Goal: Information Seeking & Learning: Find specific fact

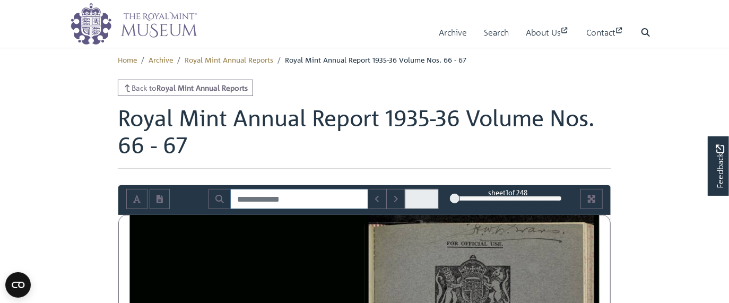
click at [302, 207] on input "Search for" at bounding box center [299, 199] width 138 height 20
click at [220, 200] on icon "Search" at bounding box center [219, 199] width 8 height 8
type input "**********"
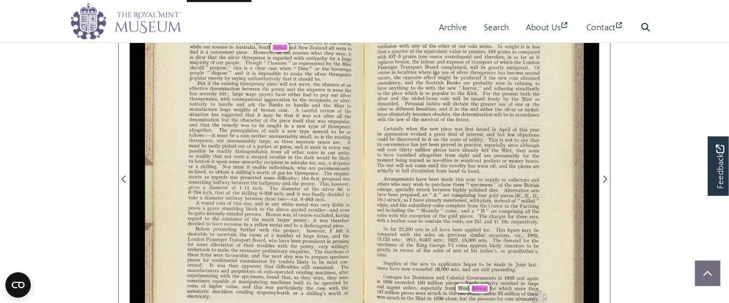
scroll to position [244, 0]
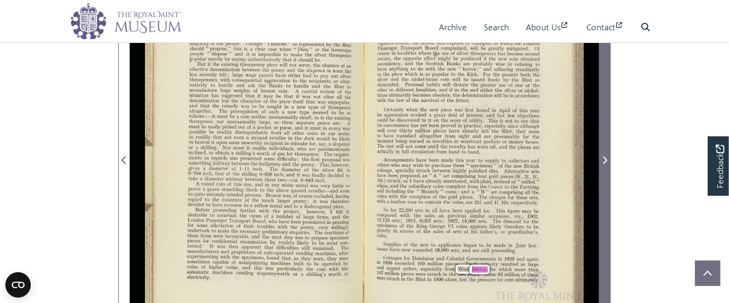
click at [604, 158] on icon "Next Page" at bounding box center [604, 160] width 5 height 8
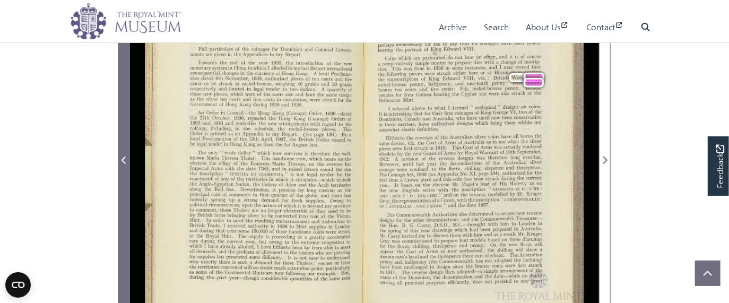
click at [128, 159] on span "Previous Page" at bounding box center [124, 160] width 11 height 13
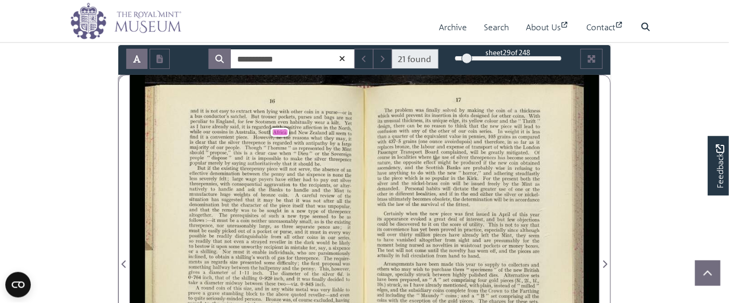
scroll to position [122, 0]
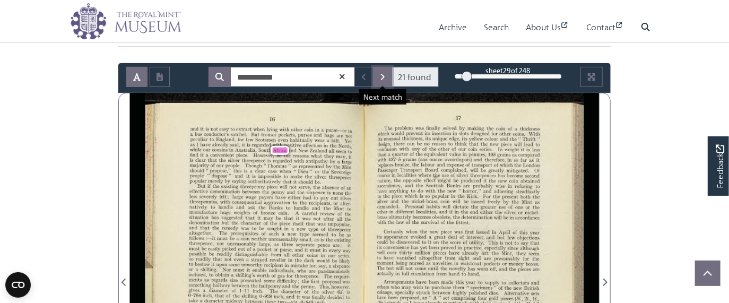
click at [381, 76] on icon "Next Match" at bounding box center [382, 77] width 5 height 8
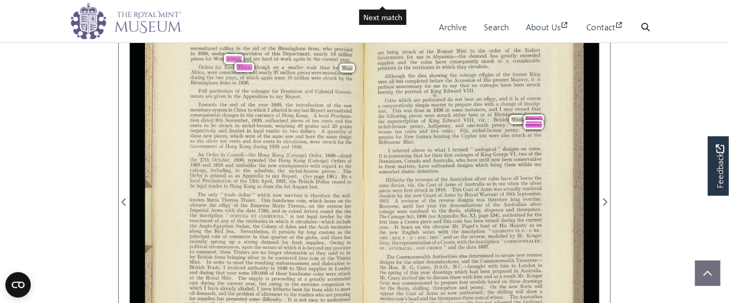
scroll to position [183, 0]
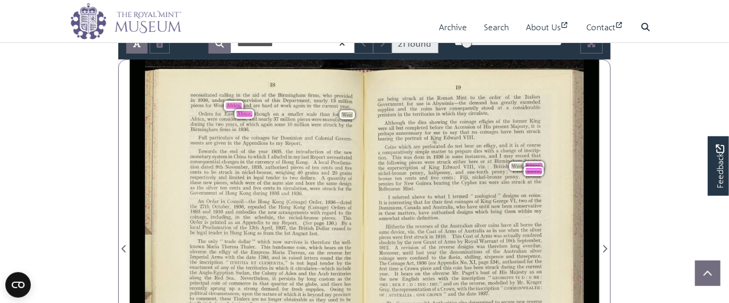
scroll to position [122, 0]
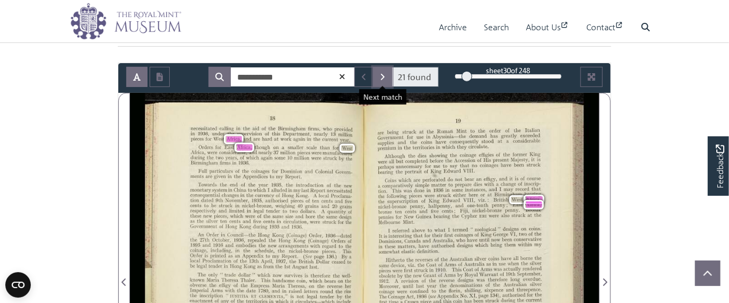
click at [387, 75] on button "Next Match" at bounding box center [382, 77] width 19 height 20
click at [379, 67] on button "Next Match" at bounding box center [382, 77] width 19 height 20
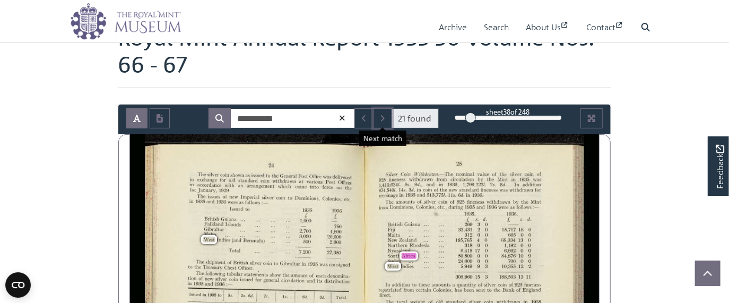
scroll to position [61, 0]
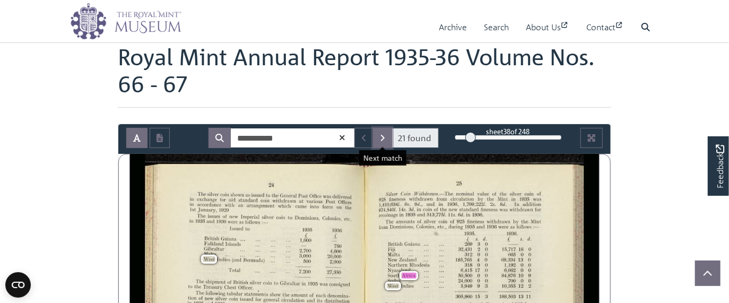
click at [381, 134] on icon "Next Match" at bounding box center [382, 138] width 5 height 8
click at [381, 130] on button "Next Match" at bounding box center [382, 138] width 19 height 20
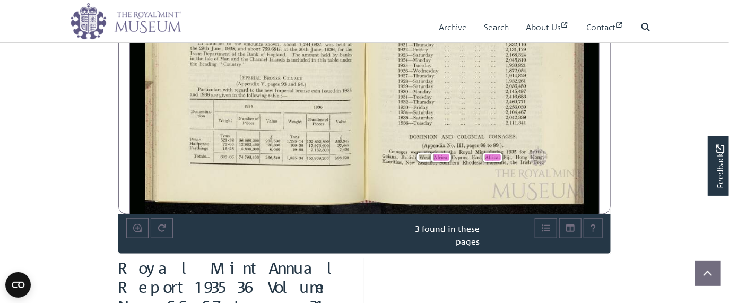
scroll to position [61, 0]
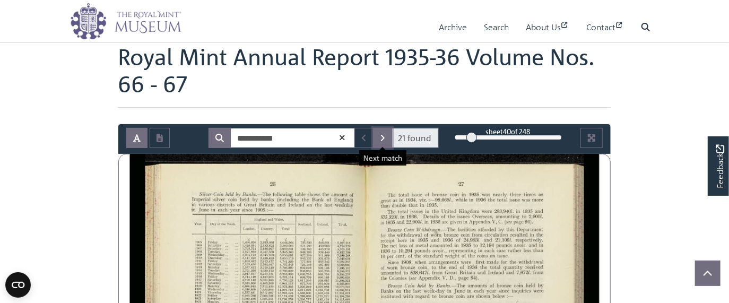
click at [384, 135] on icon "Next Match" at bounding box center [382, 138] width 5 height 8
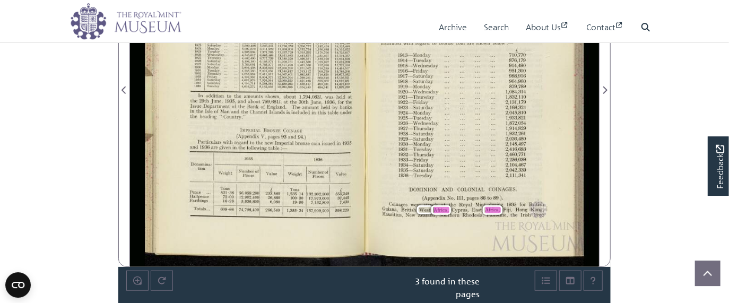
scroll to position [183, 0]
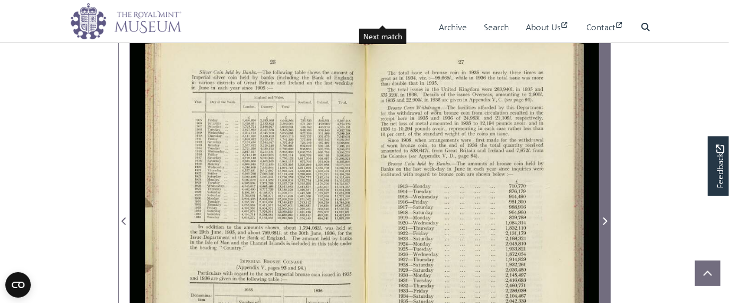
click at [608, 222] on span "Next Page" at bounding box center [604, 221] width 11 height 13
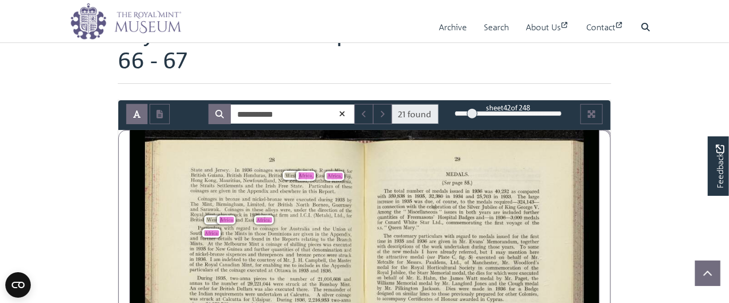
scroll to position [61, 0]
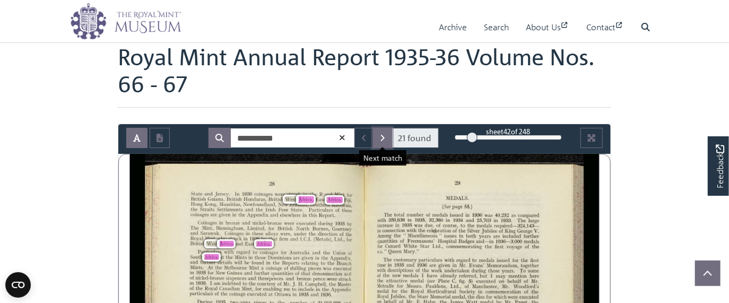
click at [388, 130] on button "Next Match" at bounding box center [382, 138] width 19 height 20
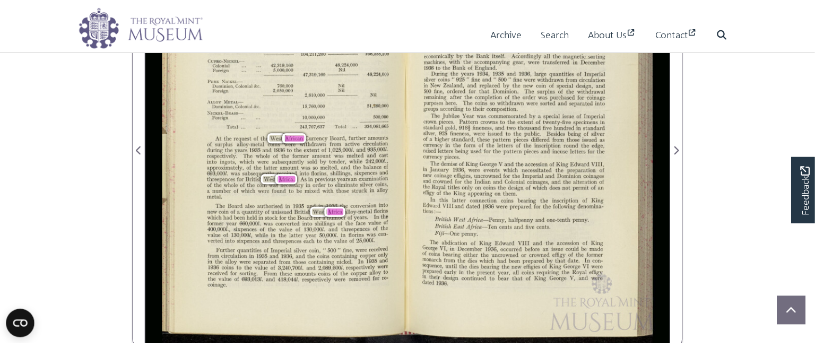
scroll to position [306, 0]
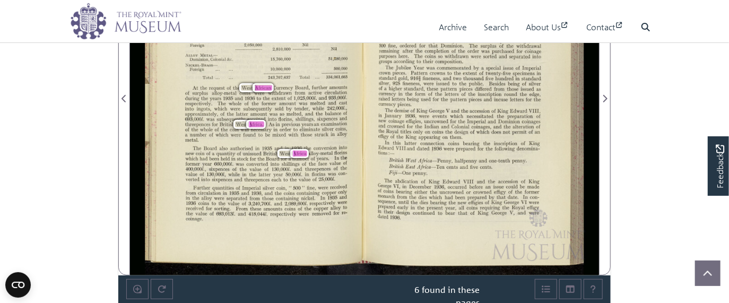
click at [48, 91] on body "Menu Archive Search About Us Contact" at bounding box center [364, 188] width 729 height 989
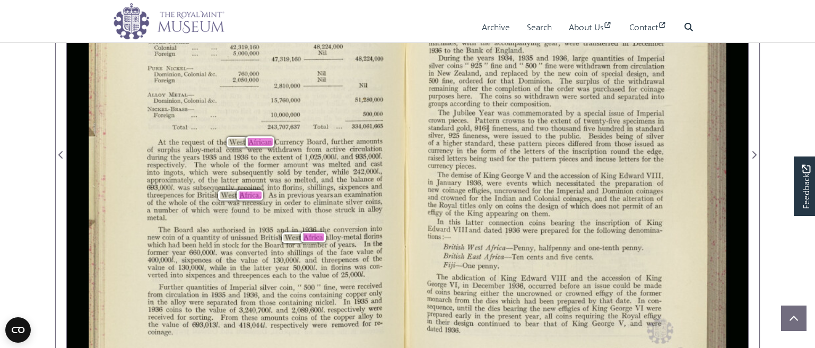
click at [632, 123] on span "specimens" at bounding box center [637, 121] width 29 height 8
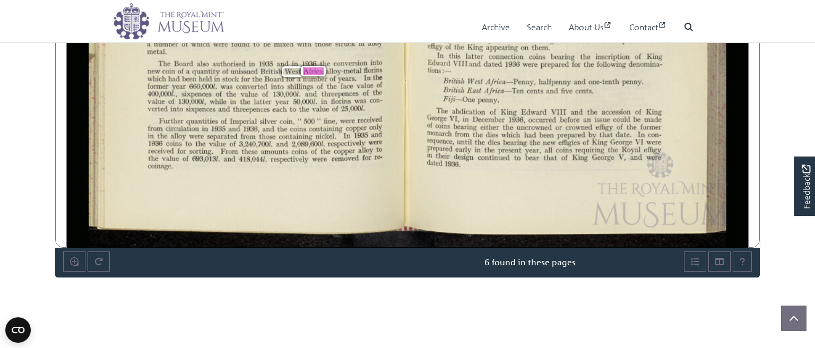
scroll to position [489, 0]
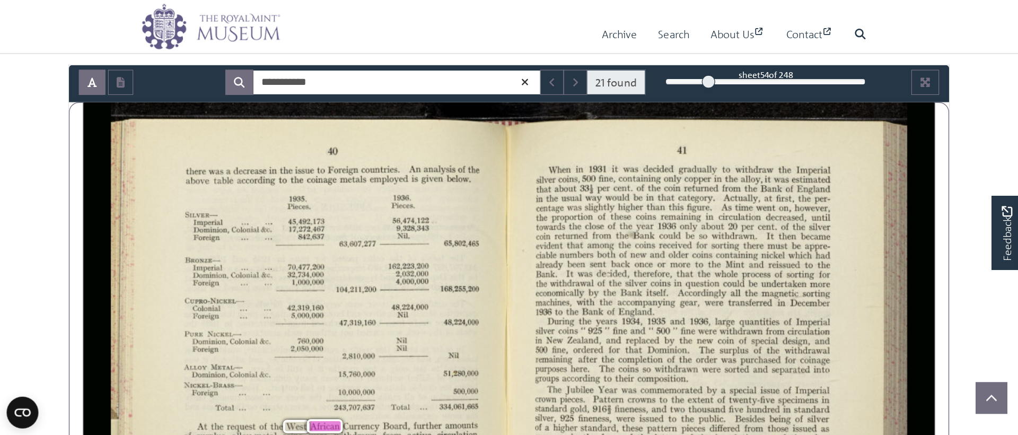
scroll to position [61, 0]
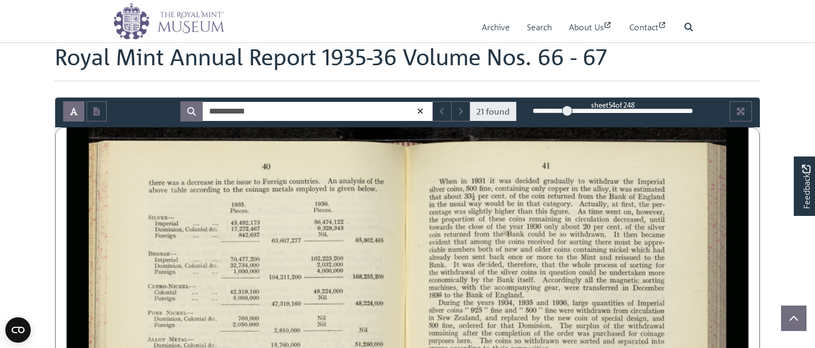
click at [377, 237] on div "1935. 1936. Pieces. Pieces. SILVER—— Imperial 45,492,173 56,474,122 Dominion, C…" at bounding box center [265, 288] width 236 height 173
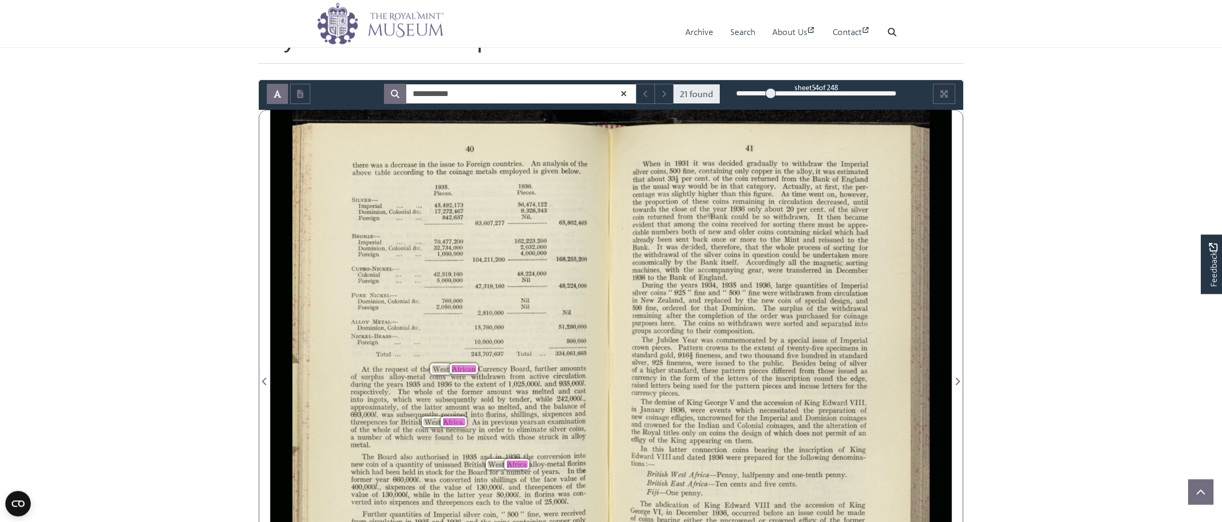
scroll to position [16, 0]
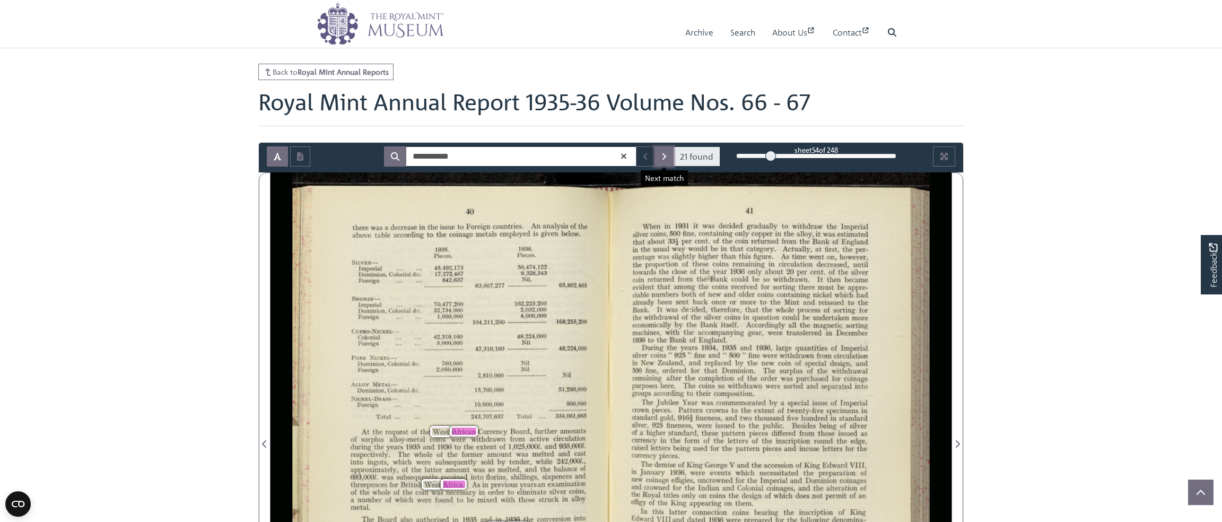
click at [662, 157] on icon "Next Match" at bounding box center [663, 156] width 5 height 8
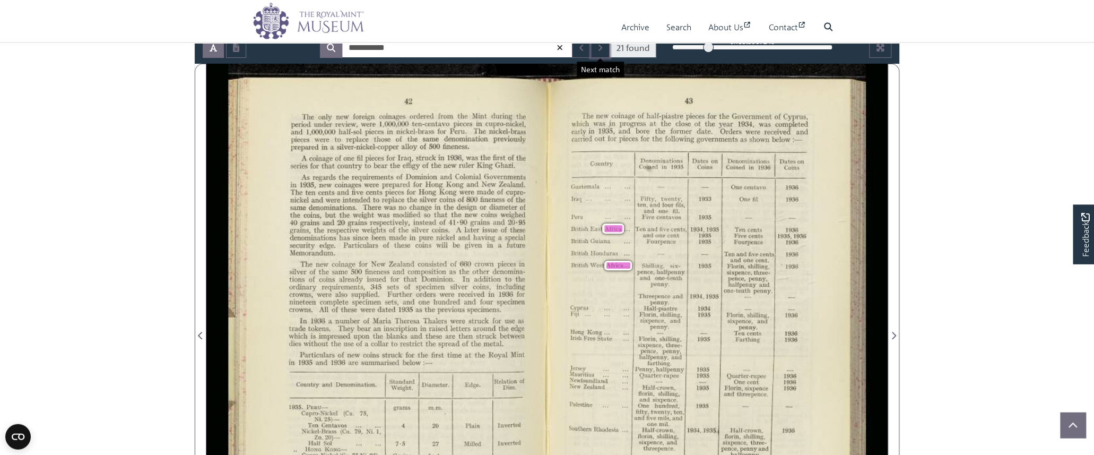
scroll to position [145, 0]
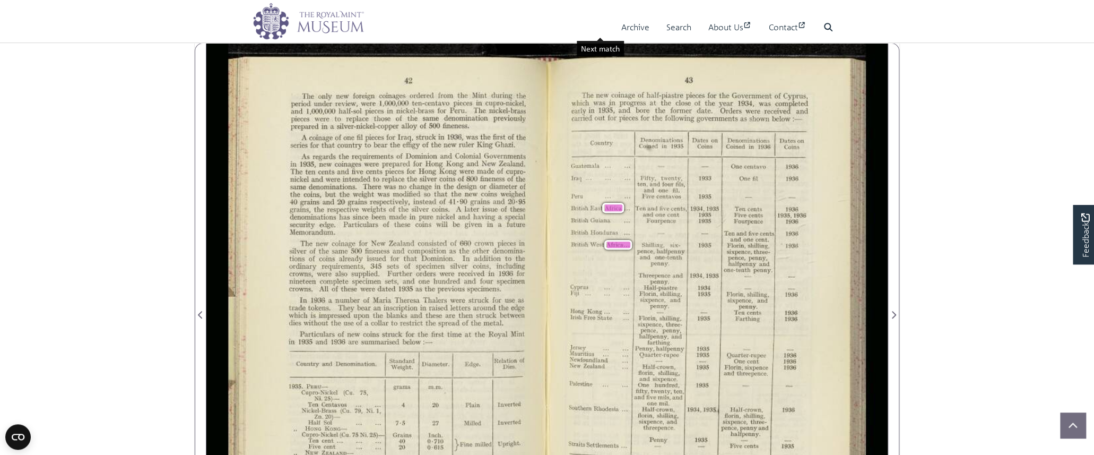
click at [92, 302] on body "Menu Archive Search About Us Contact" at bounding box center [547, 431] width 1094 height 1152
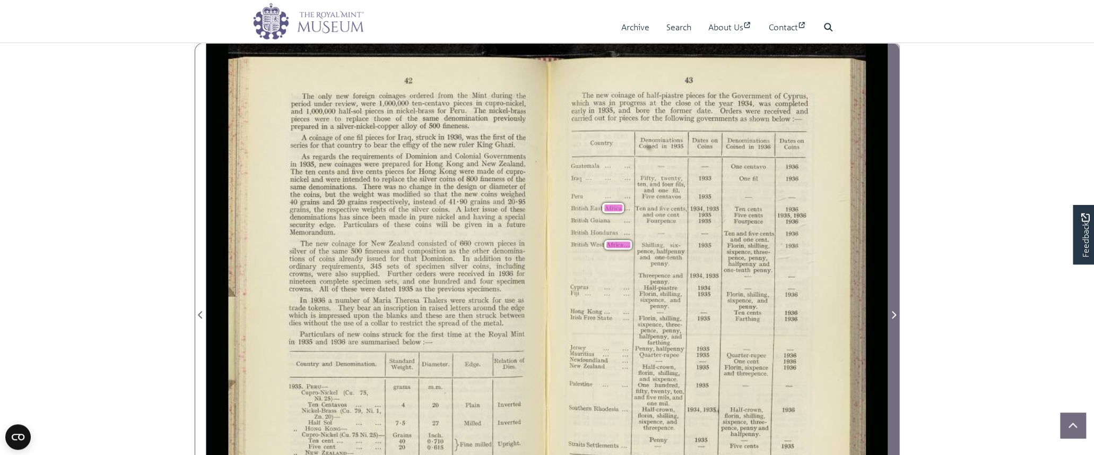
click at [728, 302] on icon "Next Page" at bounding box center [893, 314] width 5 height 8
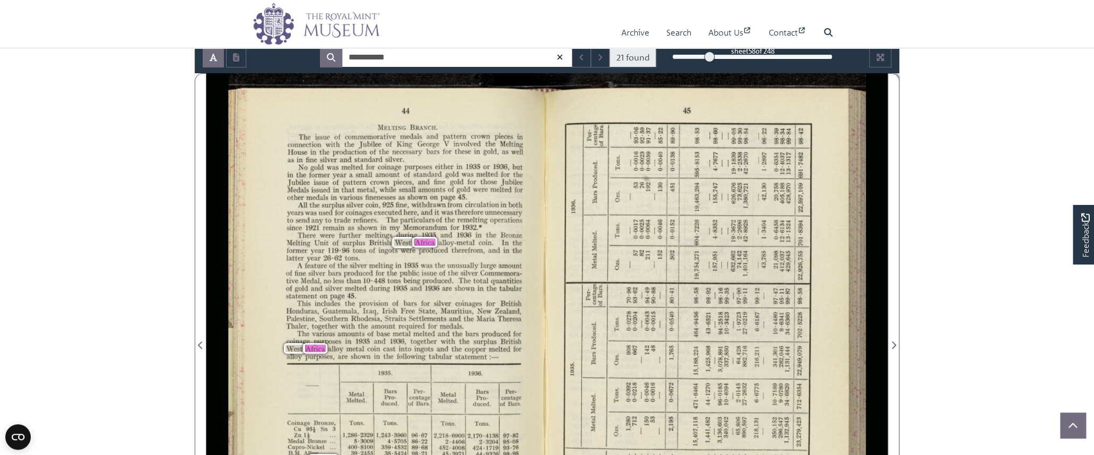
scroll to position [16, 0]
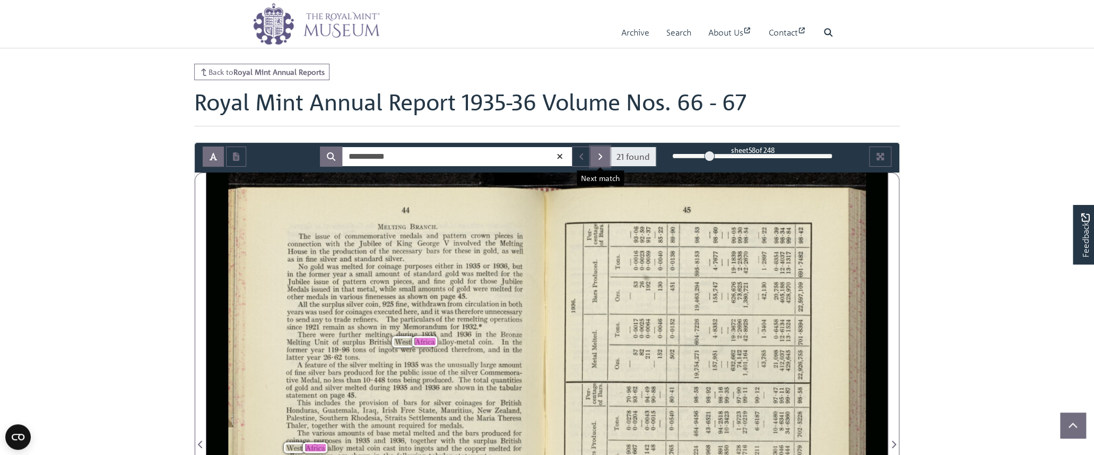
click at [591, 159] on button "Next Match" at bounding box center [599, 156] width 19 height 20
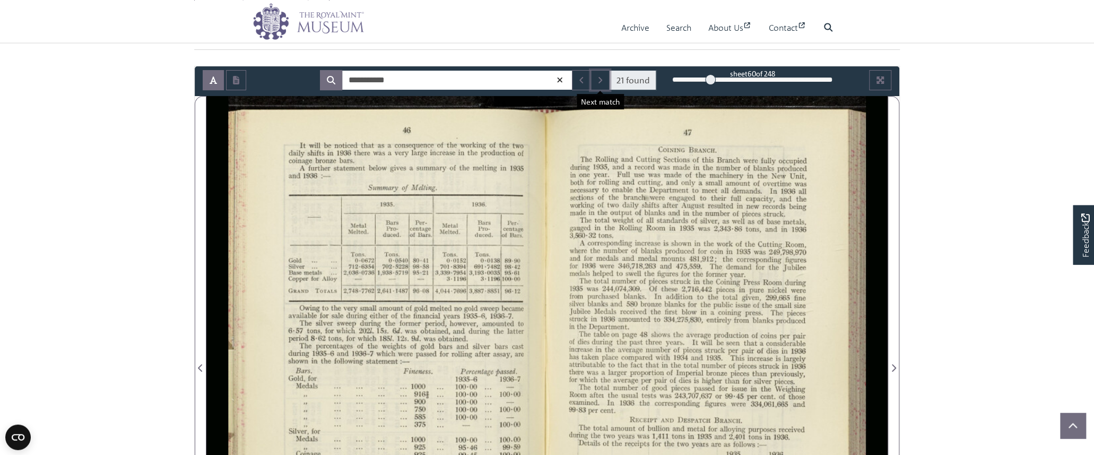
scroll to position [81, 0]
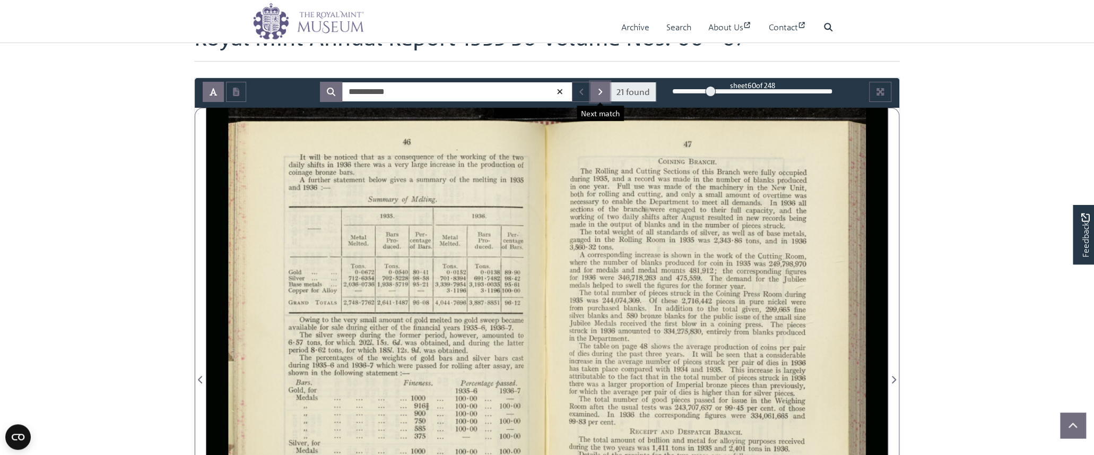
click at [595, 83] on button "Next Match" at bounding box center [599, 92] width 19 height 20
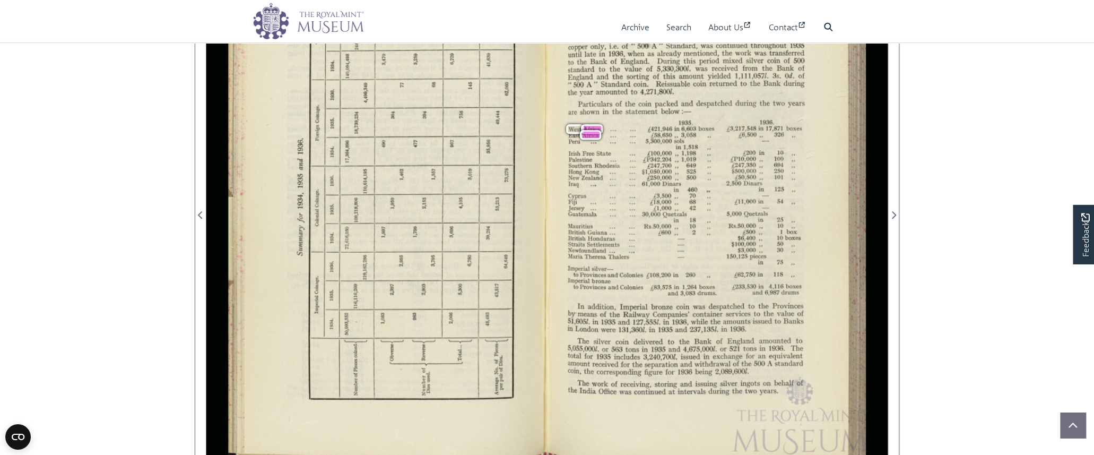
scroll to position [211, 0]
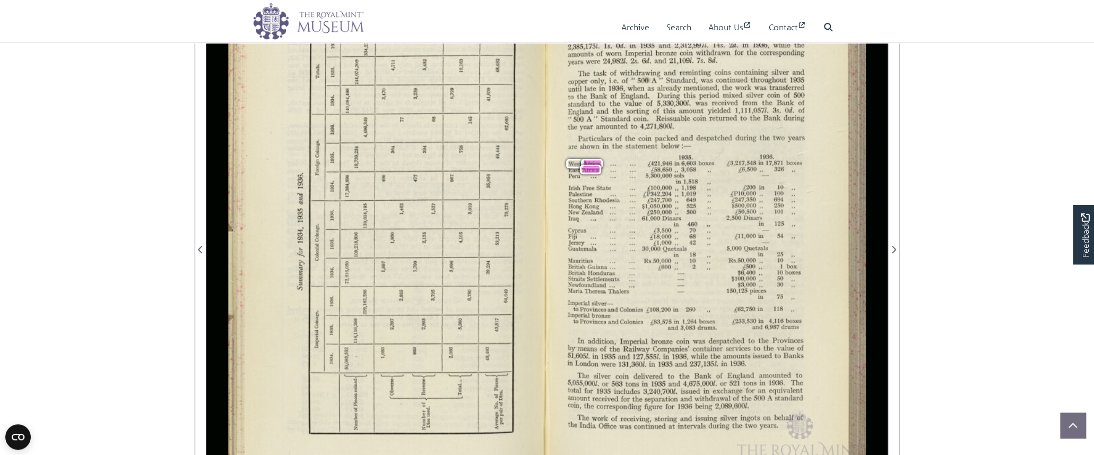
click at [114, 302] on body "Menu Archive Search About Us Contact" at bounding box center [547, 365] width 1094 height 1152
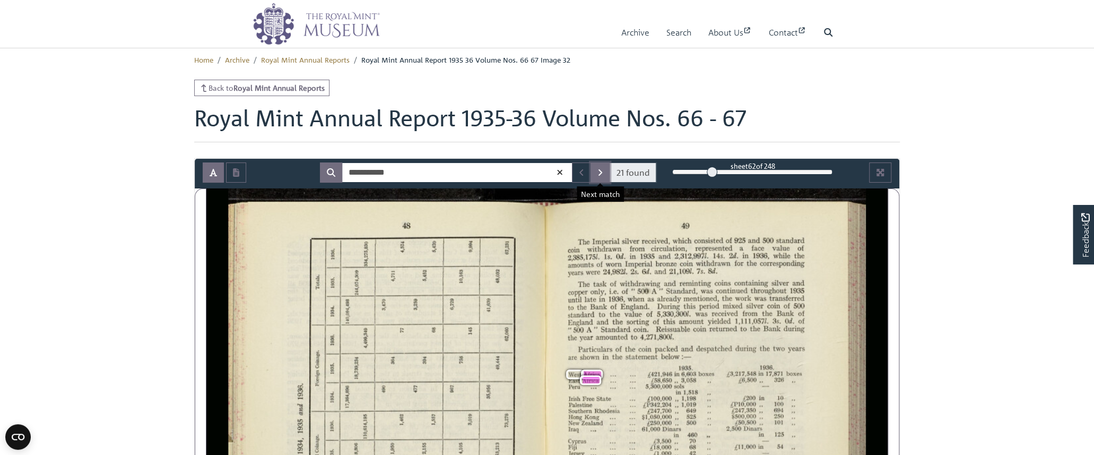
click at [601, 170] on icon "Next Match" at bounding box center [599, 172] width 5 height 8
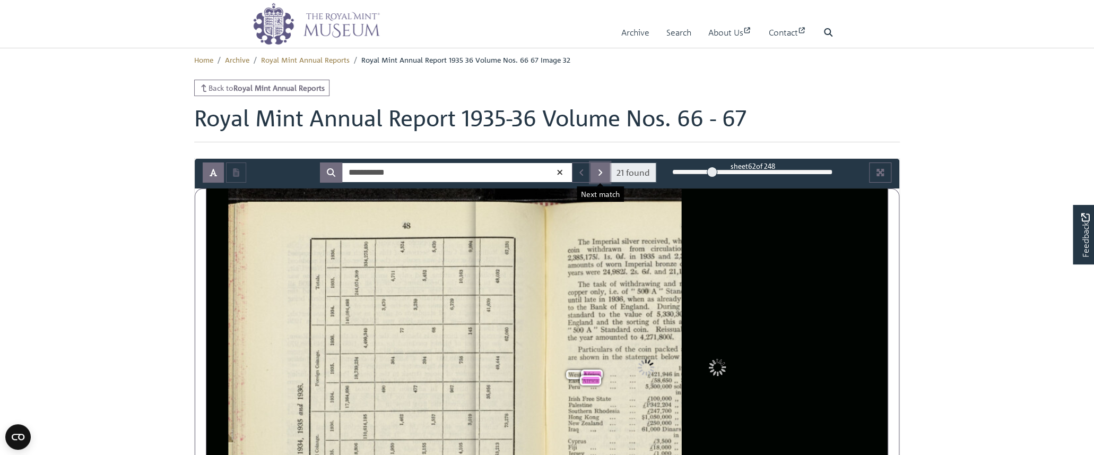
click at [601, 170] on icon "Next Match" at bounding box center [599, 172] width 5 height 8
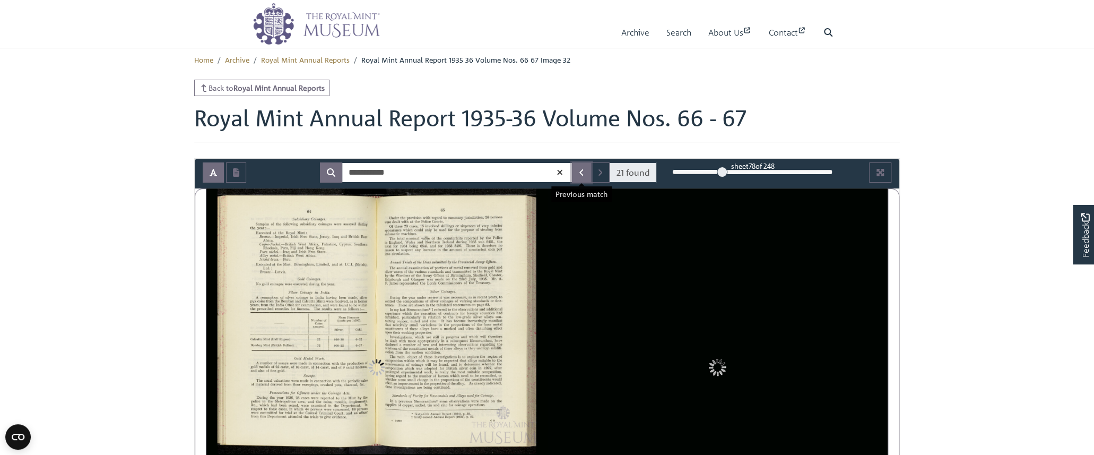
click at [582, 174] on icon "Previous Match" at bounding box center [581, 172] width 5 height 8
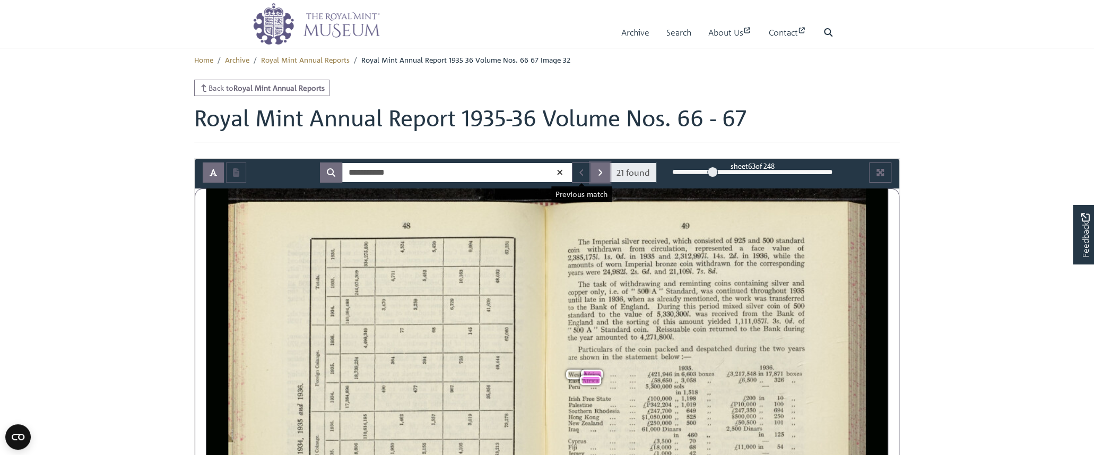
click at [605, 170] on button "Next Match" at bounding box center [599, 172] width 19 height 20
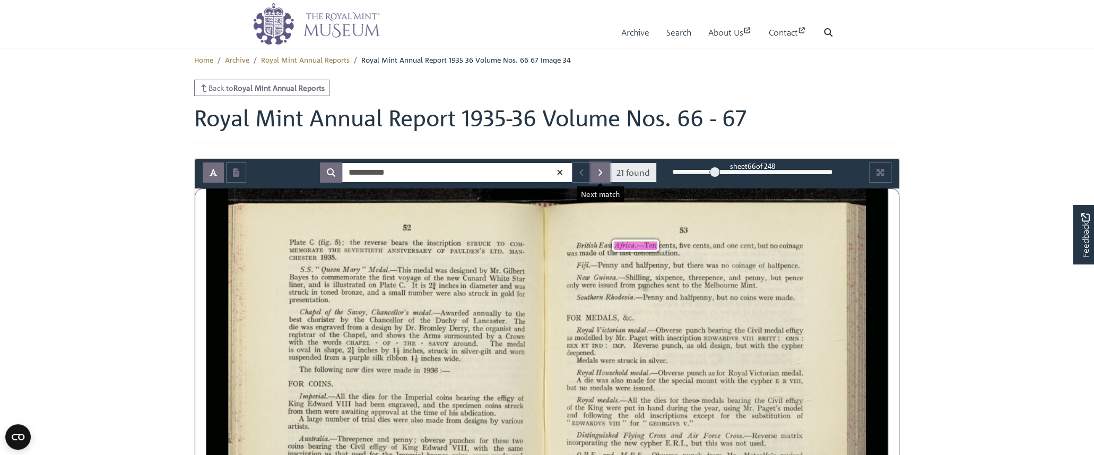
click at [605, 170] on button "Next Match" at bounding box center [599, 172] width 19 height 20
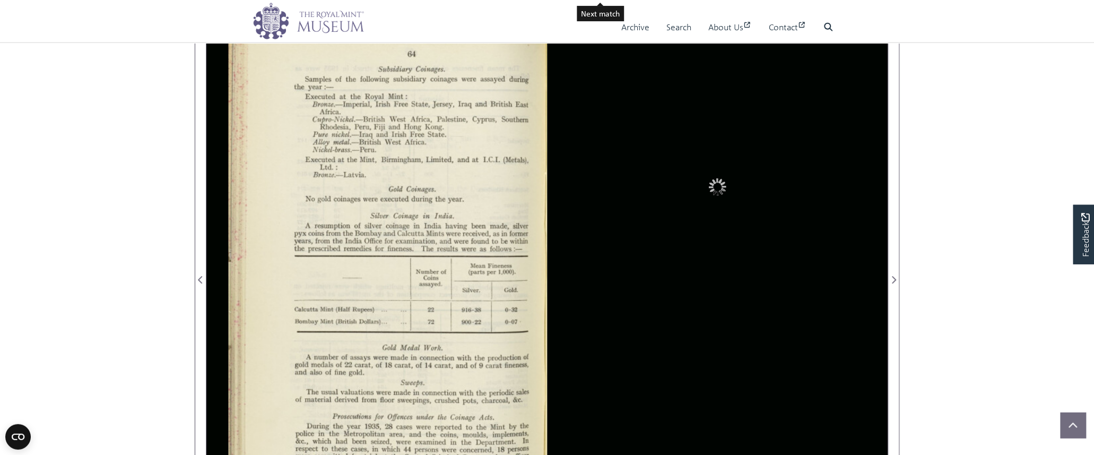
scroll to position [129, 0]
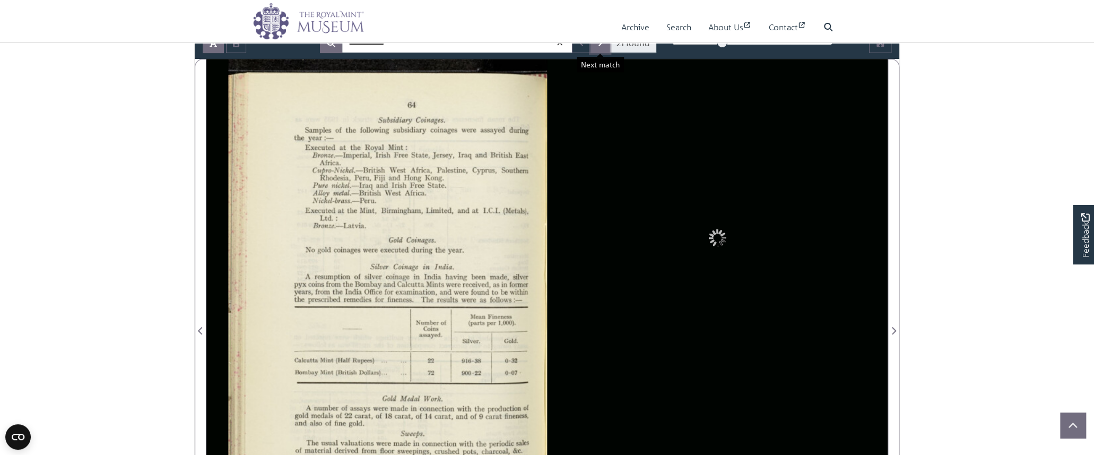
click at [602, 48] on button "Next Match" at bounding box center [599, 43] width 19 height 20
click at [582, 48] on button "Previous Match" at bounding box center [581, 43] width 19 height 20
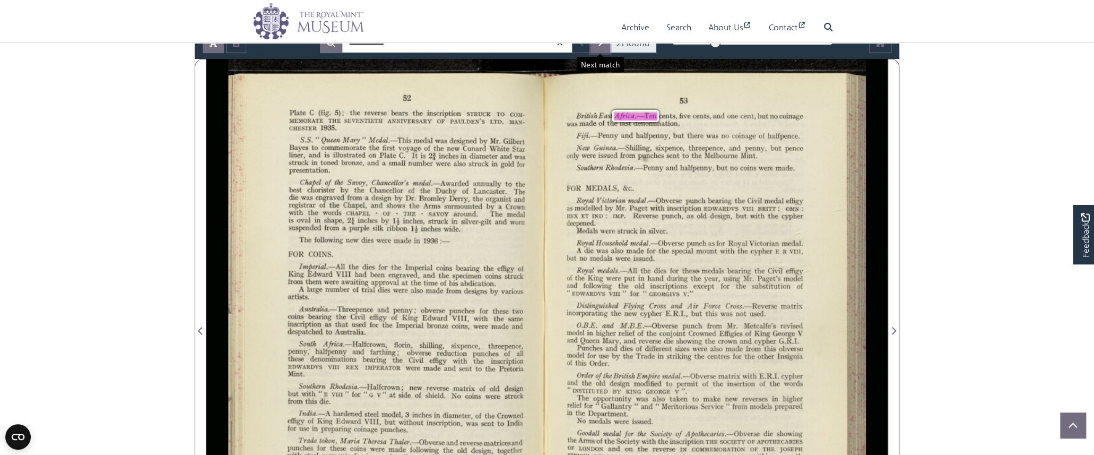
click at [605, 50] on button "Next Match" at bounding box center [599, 43] width 19 height 20
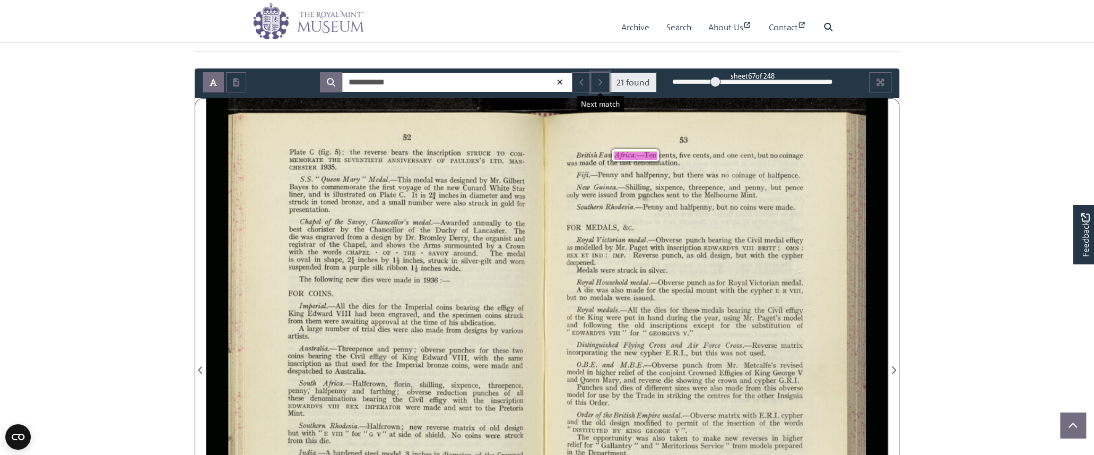
scroll to position [65, 0]
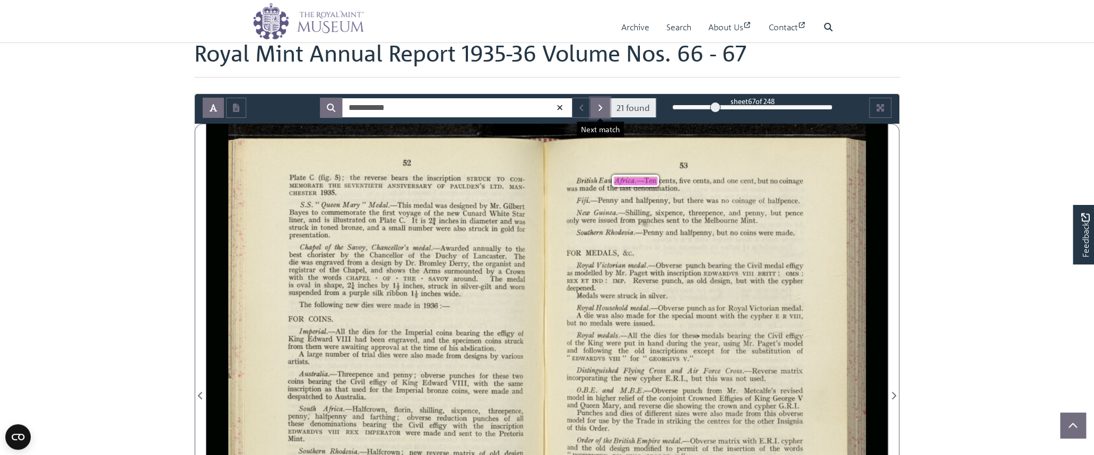
click at [596, 110] on button "Next Match" at bounding box center [599, 108] width 19 height 20
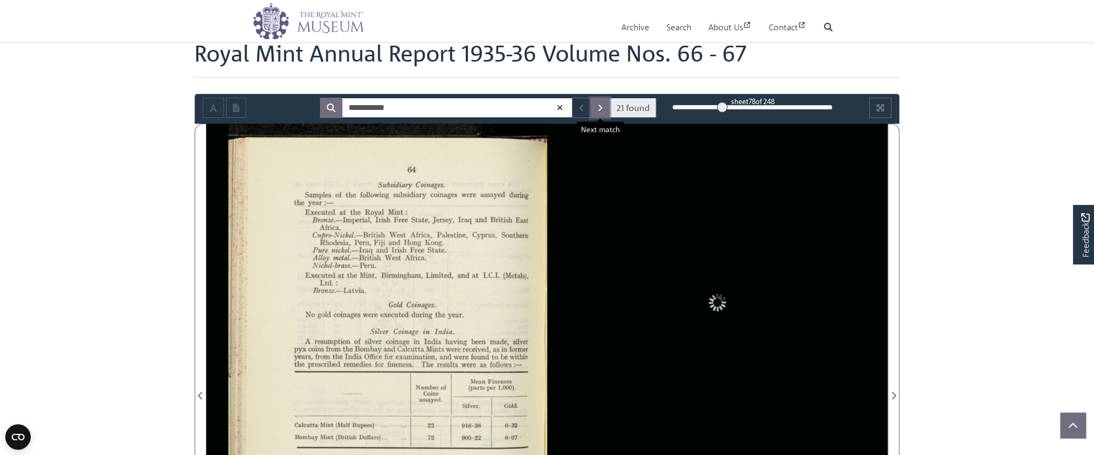
click at [596, 110] on button "Next Match" at bounding box center [599, 108] width 19 height 20
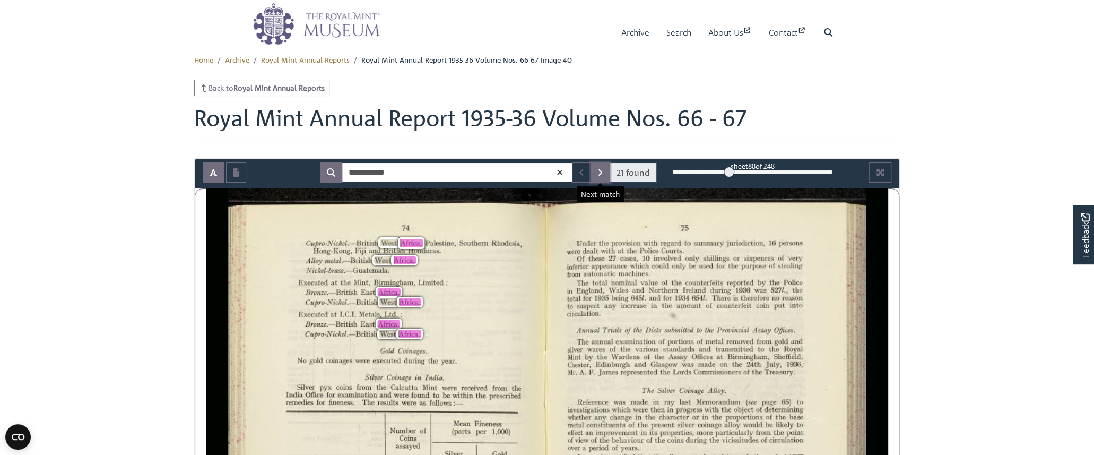
click at [596, 168] on button "Next Match" at bounding box center [599, 172] width 19 height 20
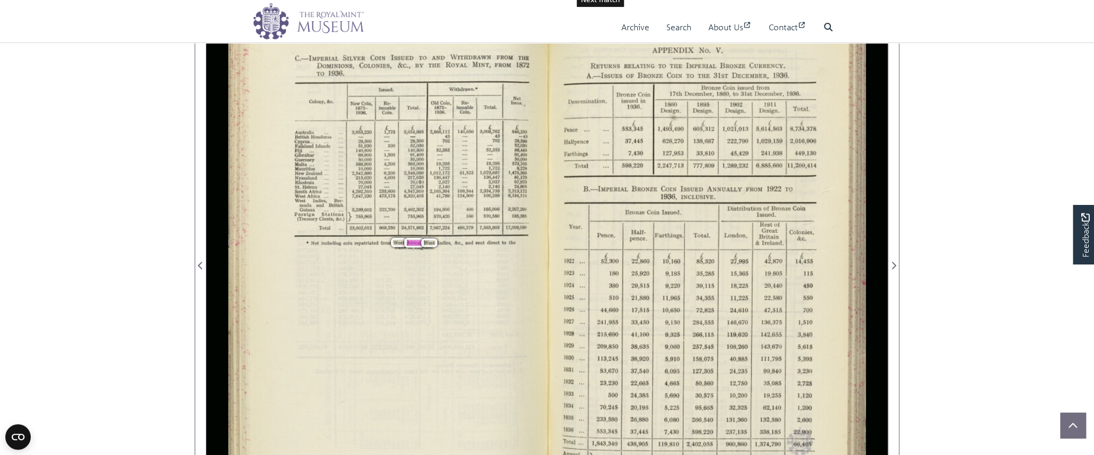
scroll to position [129, 0]
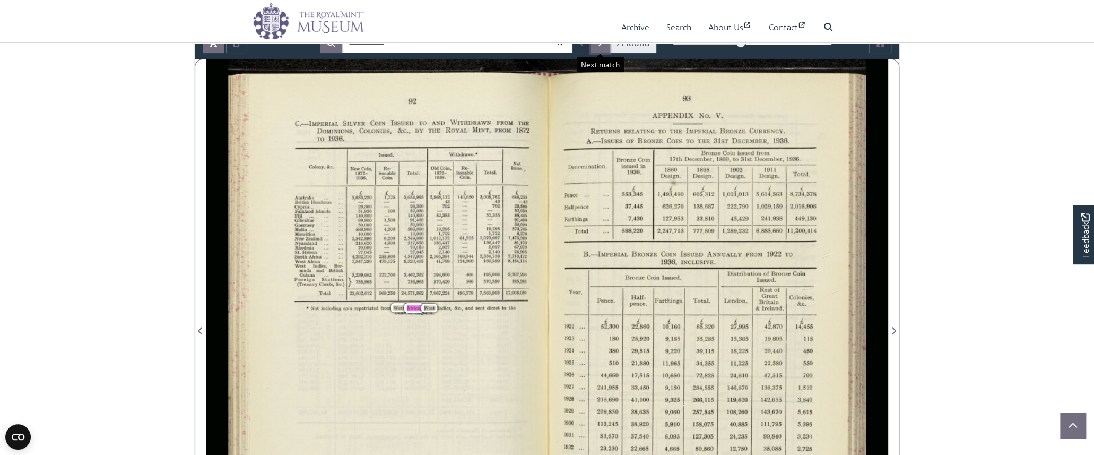
click at [595, 48] on button "Next Match" at bounding box center [599, 43] width 19 height 20
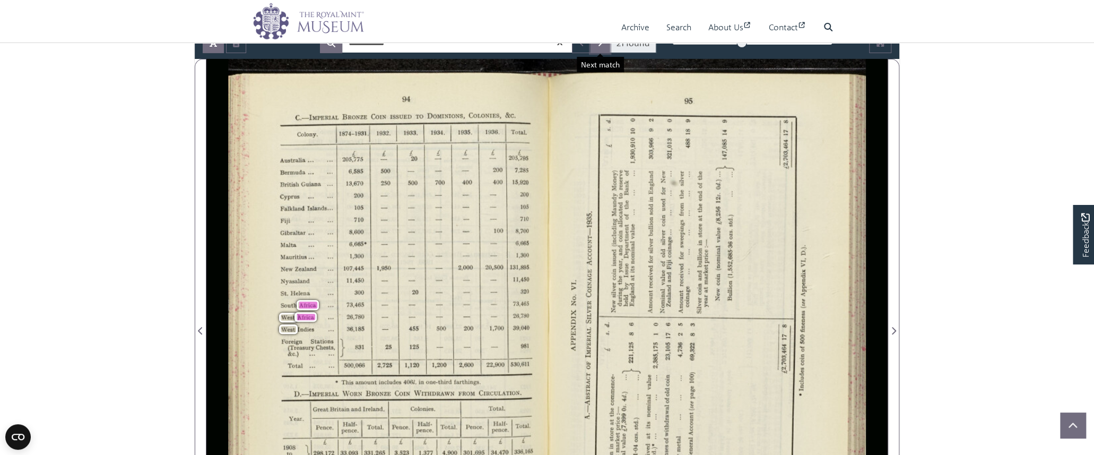
click at [595, 48] on button "Next Match" at bounding box center [599, 43] width 19 height 20
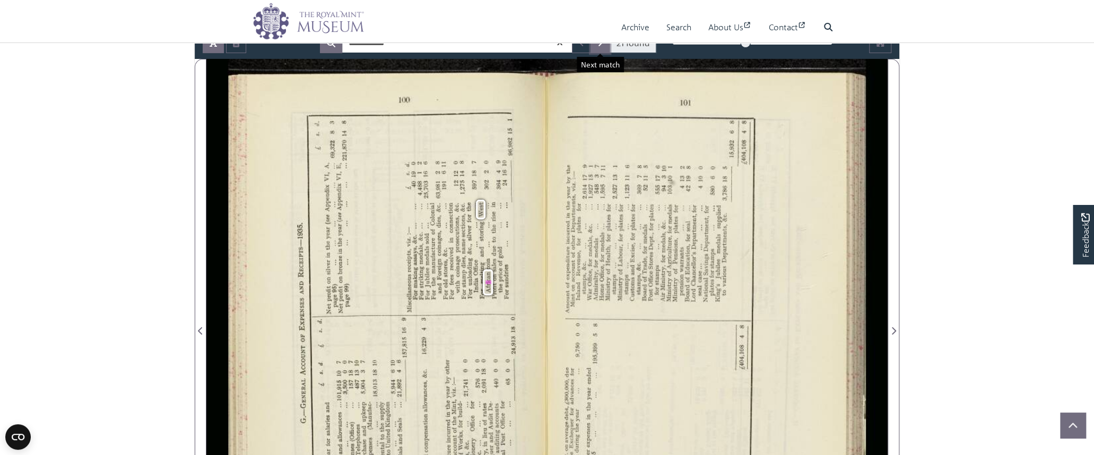
click at [595, 48] on button "Next Match" at bounding box center [599, 43] width 19 height 20
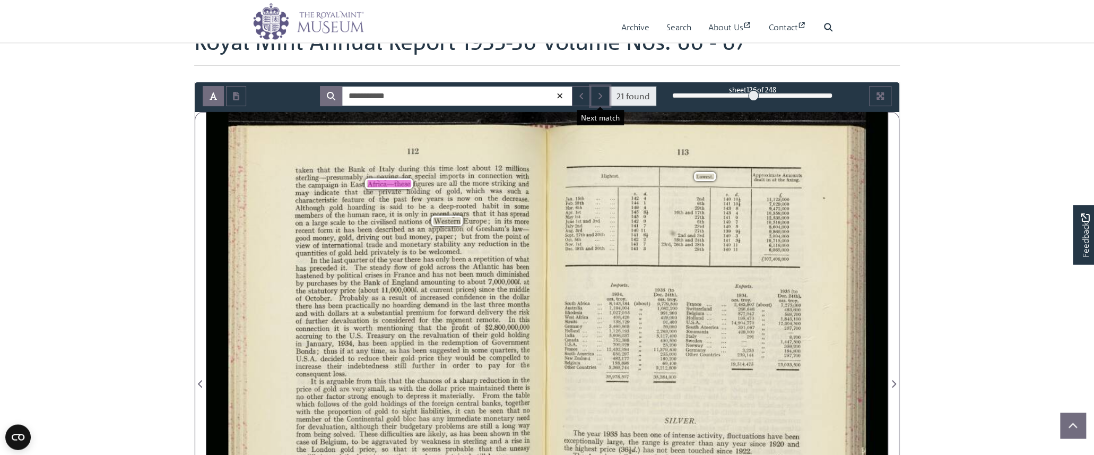
scroll to position [65, 0]
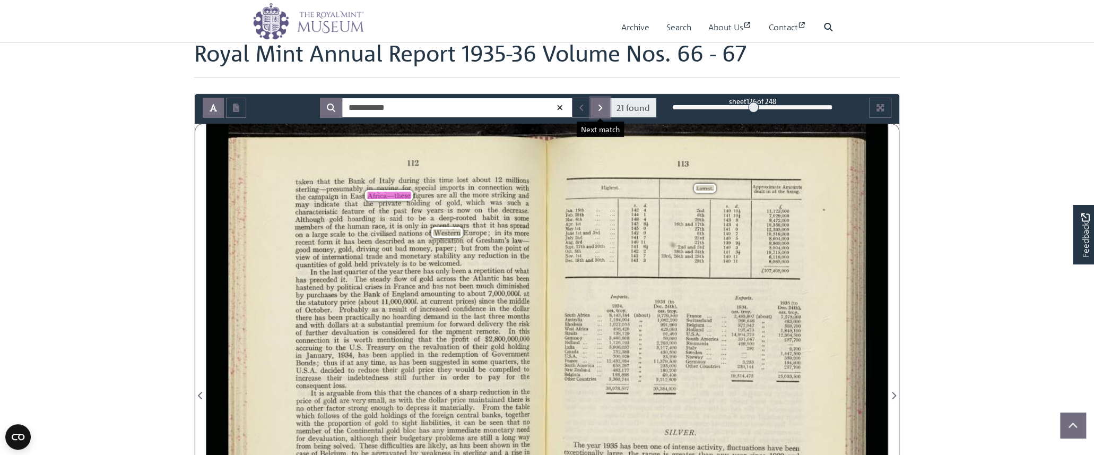
click at [599, 111] on icon "Next Match" at bounding box center [600, 108] width 4 height 6
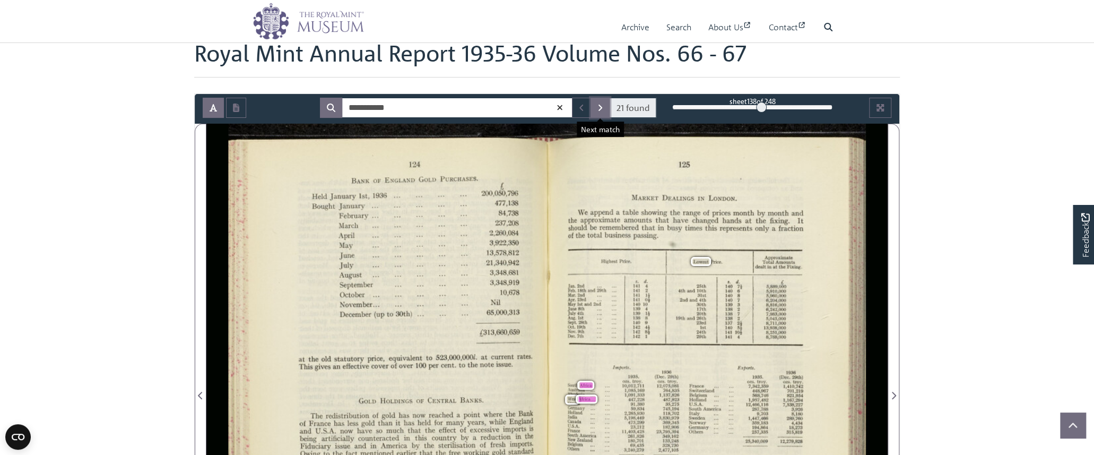
click at [593, 108] on button "Next Match" at bounding box center [599, 108] width 19 height 20
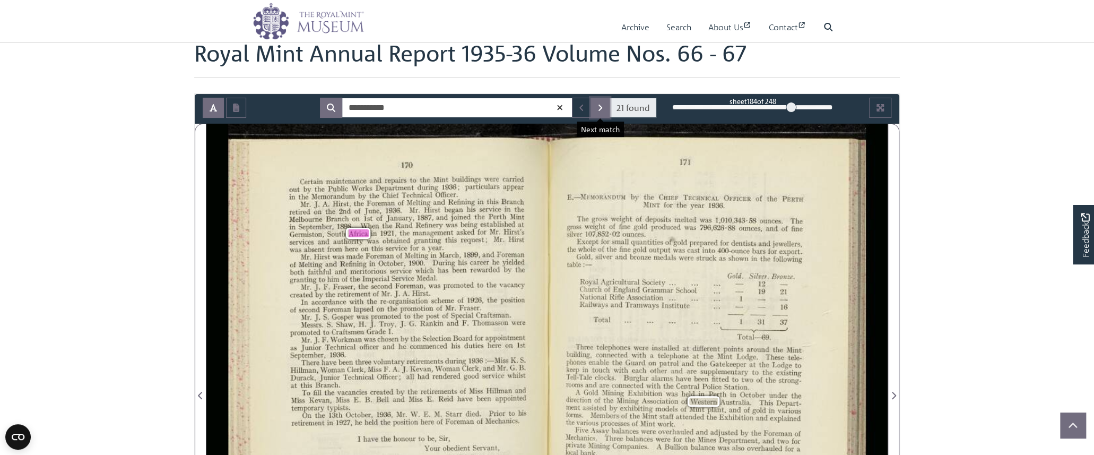
click at [593, 108] on button "Next Match" at bounding box center [599, 108] width 19 height 20
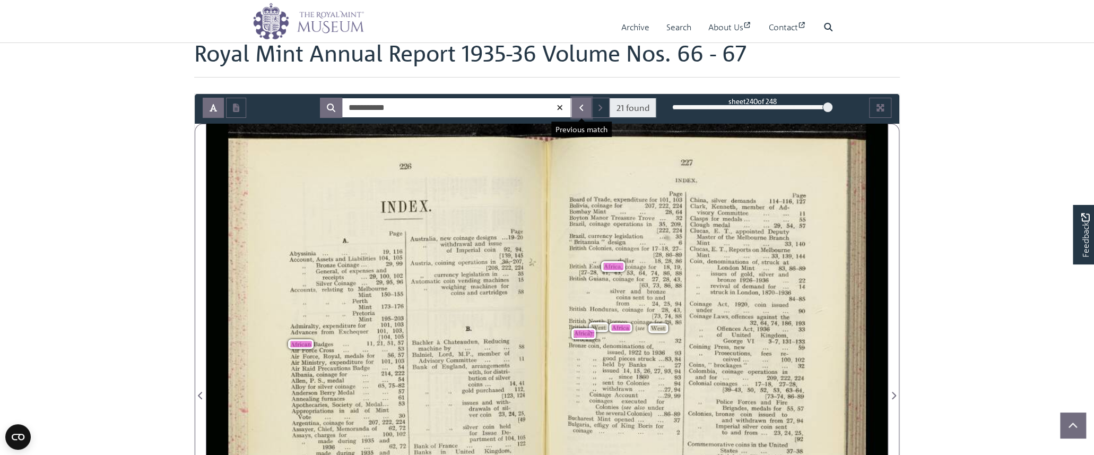
click at [574, 110] on button "Previous Match" at bounding box center [581, 108] width 19 height 20
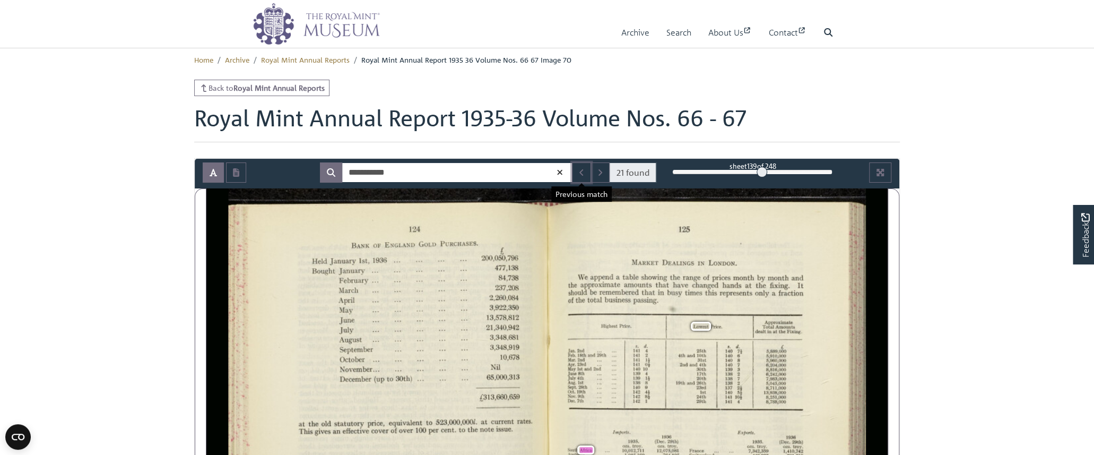
scroll to position [195, 0]
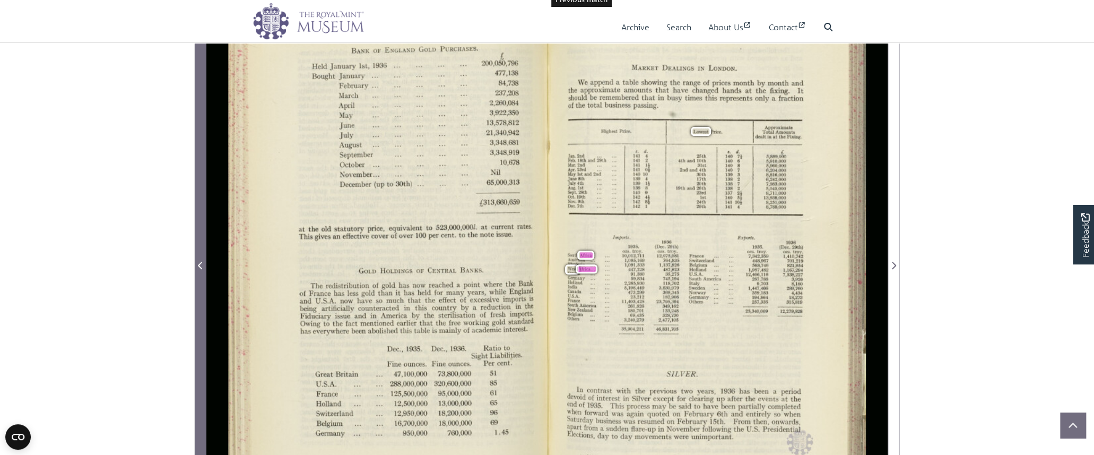
click at [198, 264] on icon "Previous Page" at bounding box center [200, 265] width 5 height 8
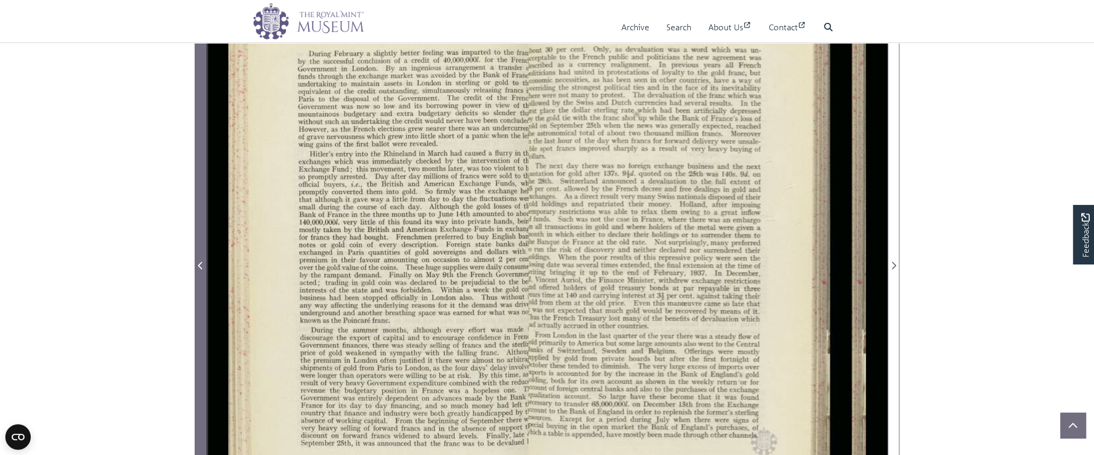
click at [198, 264] on icon "Previous Page" at bounding box center [200, 265] width 5 height 8
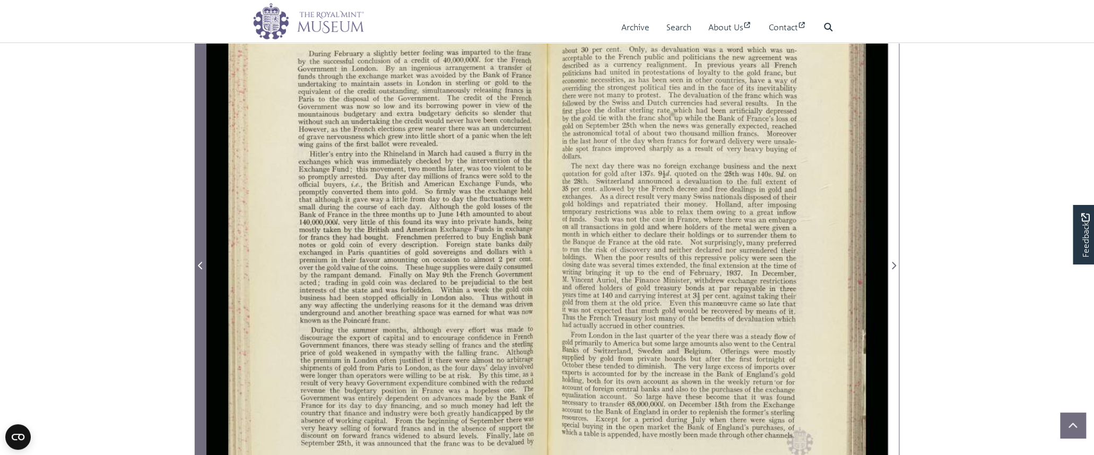
click at [198, 264] on icon "Previous Page" at bounding box center [200, 265] width 5 height 8
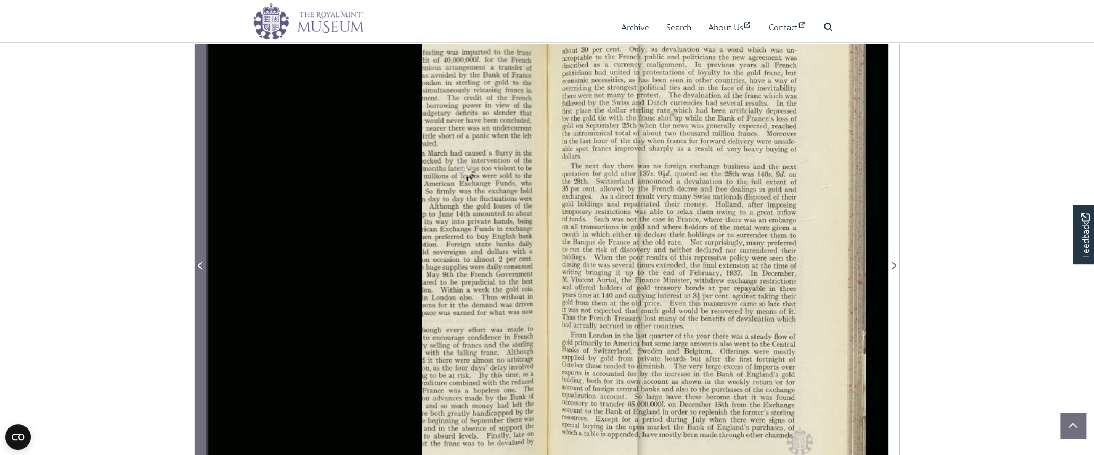
click at [198, 264] on icon "Previous Page" at bounding box center [200, 265] width 5 height 8
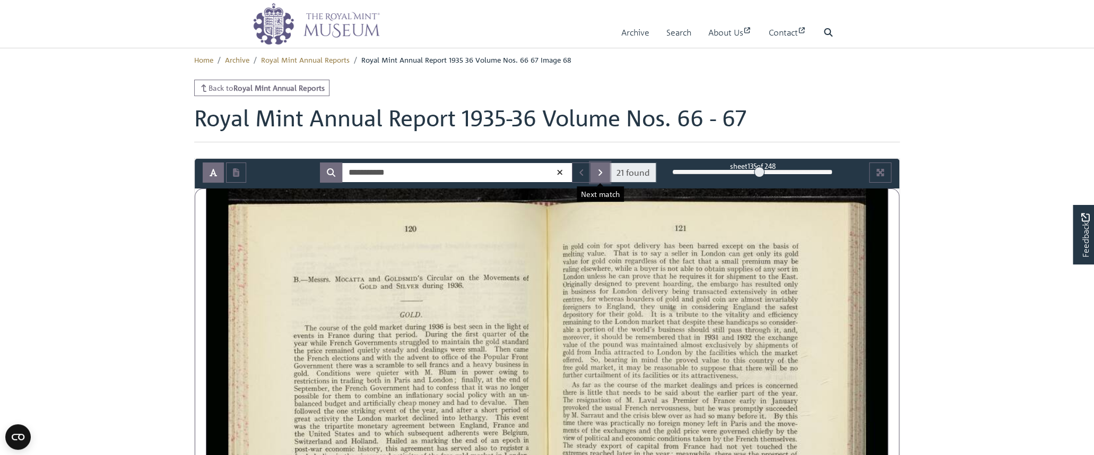
click at [597, 170] on button "Next Match" at bounding box center [599, 172] width 19 height 20
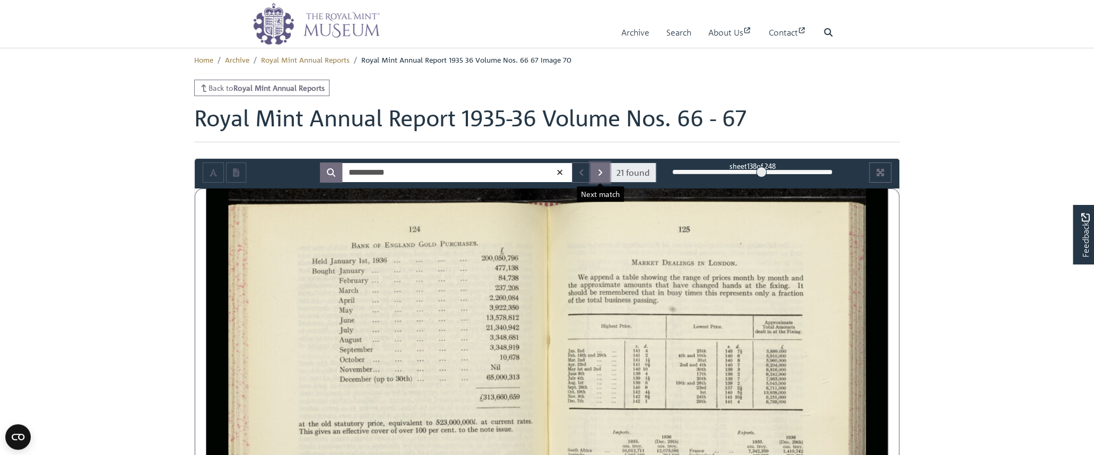
click at [597, 170] on button "Next Match" at bounding box center [599, 172] width 19 height 20
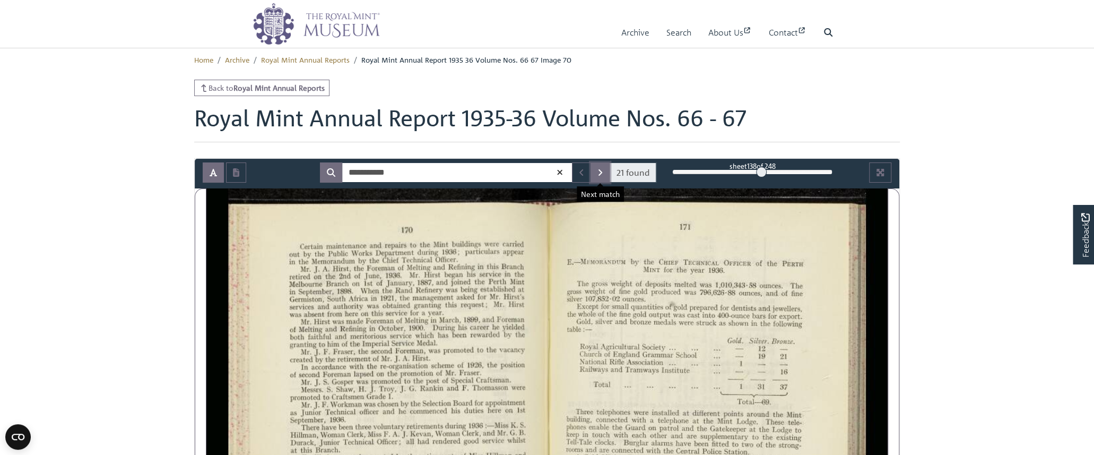
click at [597, 170] on button "Next Match" at bounding box center [599, 172] width 19 height 20
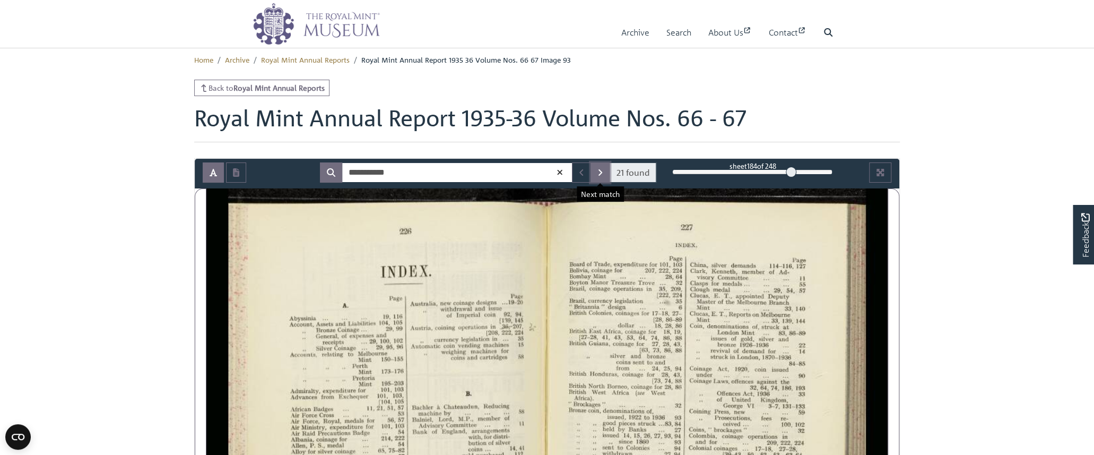
click at [597, 170] on button "Next Match" at bounding box center [599, 172] width 19 height 20
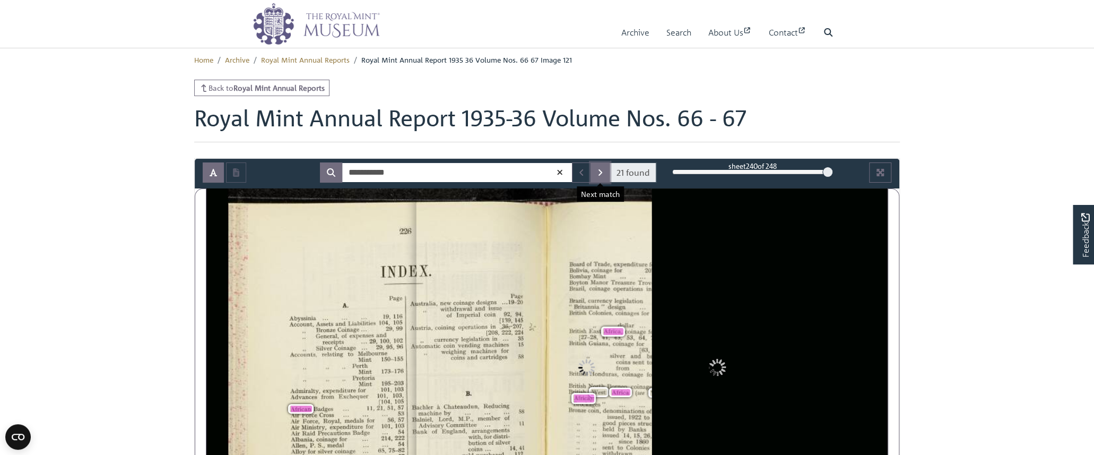
click at [597, 170] on button "Next Match" at bounding box center [599, 172] width 19 height 20
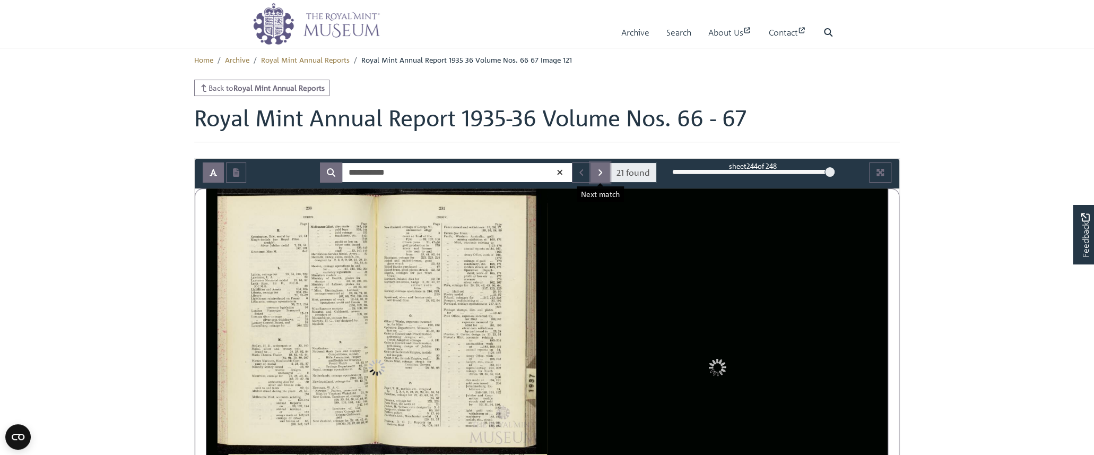
click at [597, 170] on button "Next Match" at bounding box center [599, 172] width 19 height 20
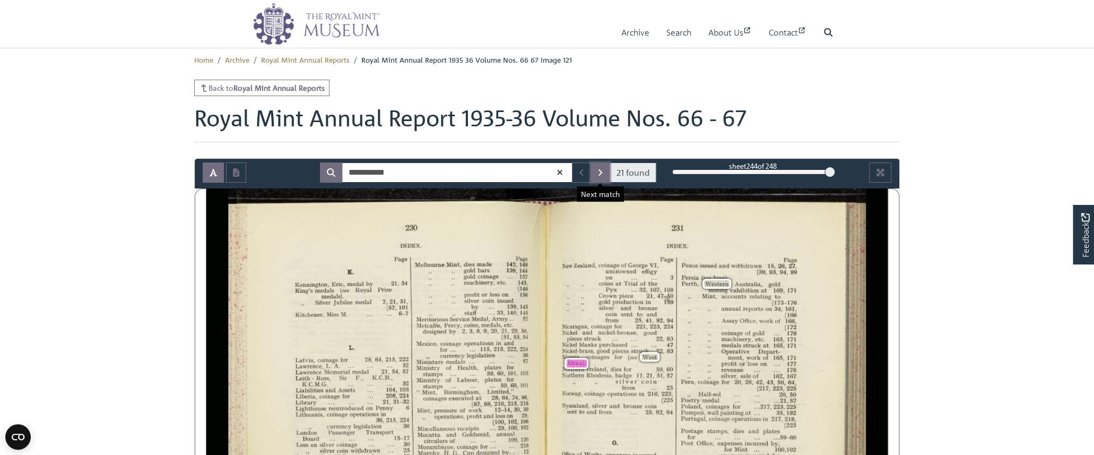
click at [597, 170] on button "Next Match" at bounding box center [599, 172] width 19 height 20
click at [596, 171] on button "Next Match" at bounding box center [599, 172] width 19 height 20
click at [585, 175] on button "Previous Match" at bounding box center [581, 172] width 19 height 20
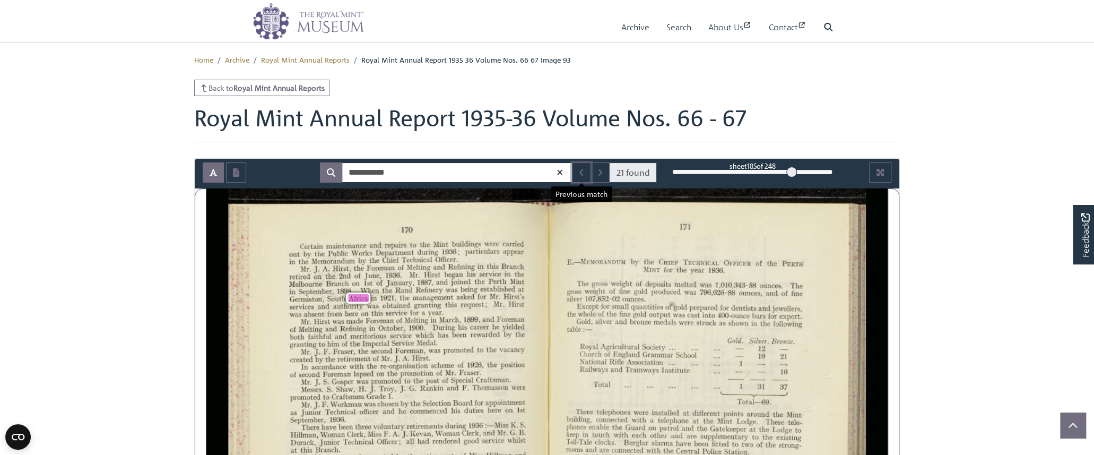
scroll to position [195, 0]
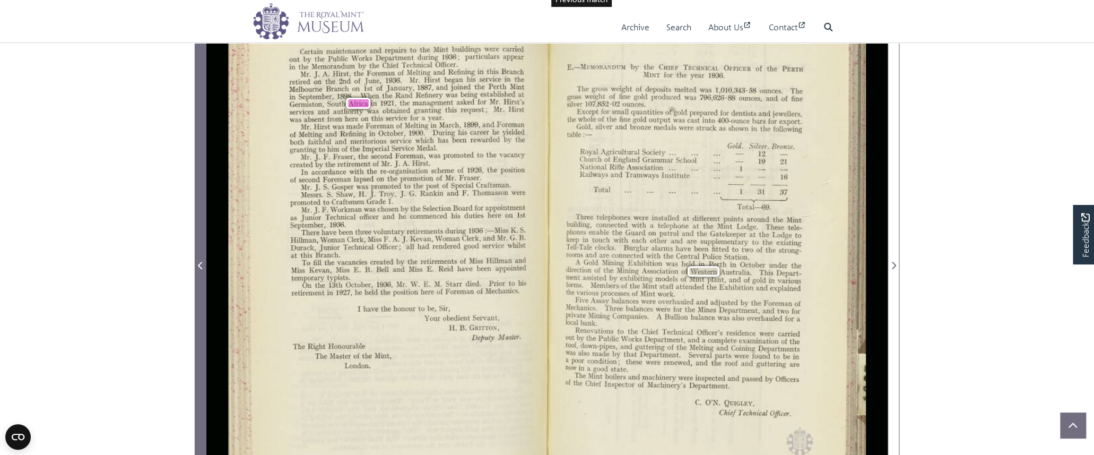
click at [195, 268] on button "Previous Page" at bounding box center [201, 259] width 12 height 531
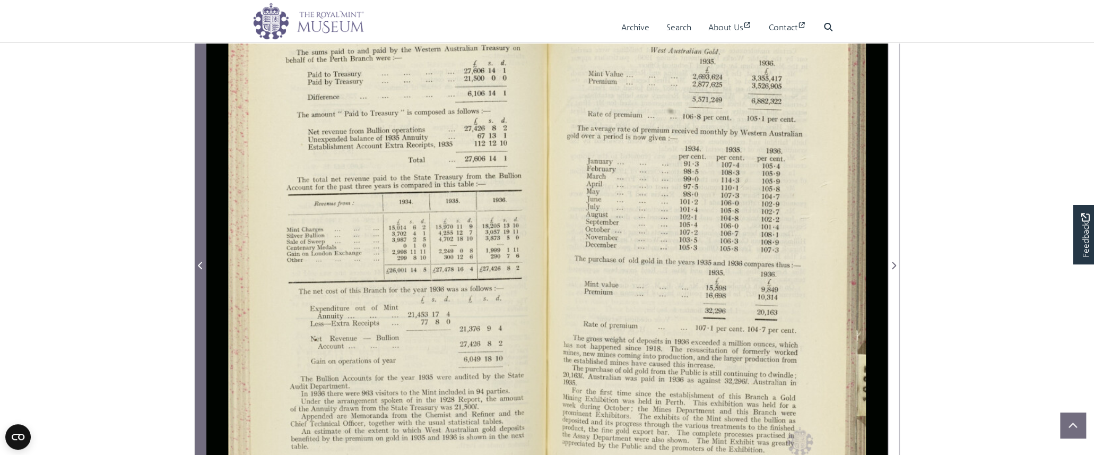
click at [195, 268] on button "Previous Page" at bounding box center [201, 259] width 12 height 531
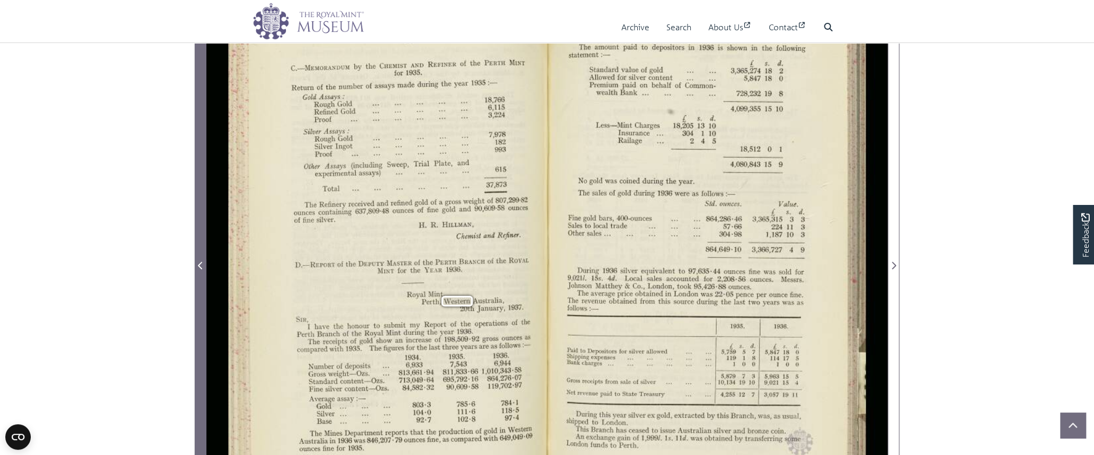
click at [195, 268] on button "Previous Page" at bounding box center [201, 259] width 12 height 531
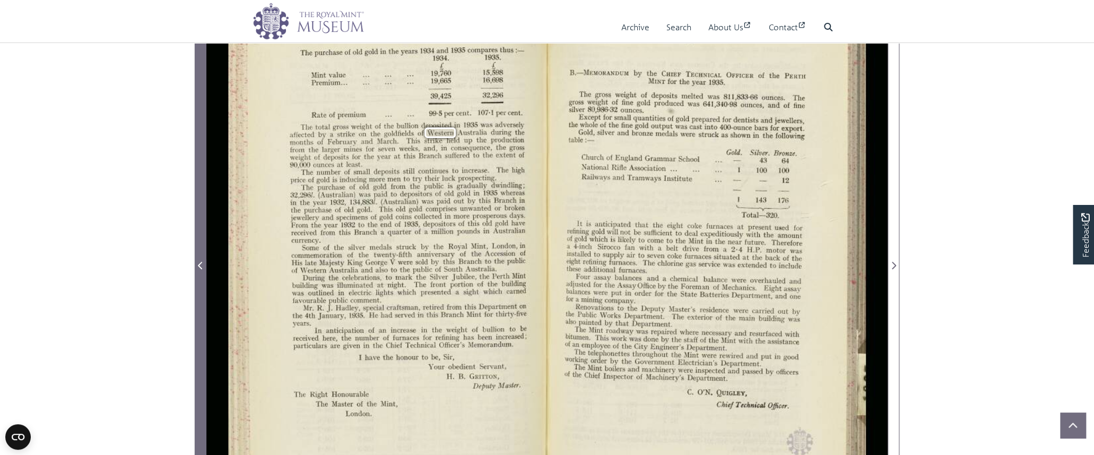
click at [195, 268] on button "Previous Page" at bounding box center [201, 259] width 12 height 531
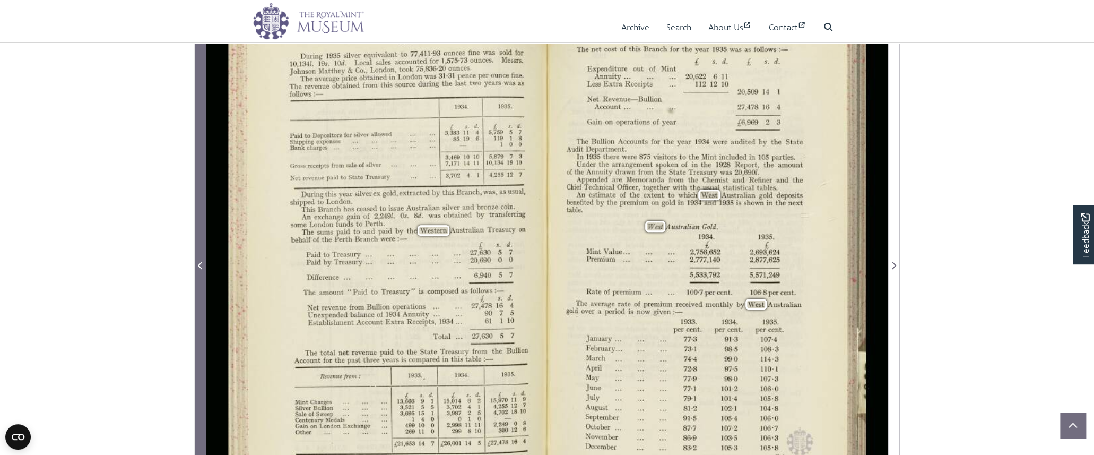
click at [195, 268] on button "Previous Page" at bounding box center [201, 259] width 12 height 531
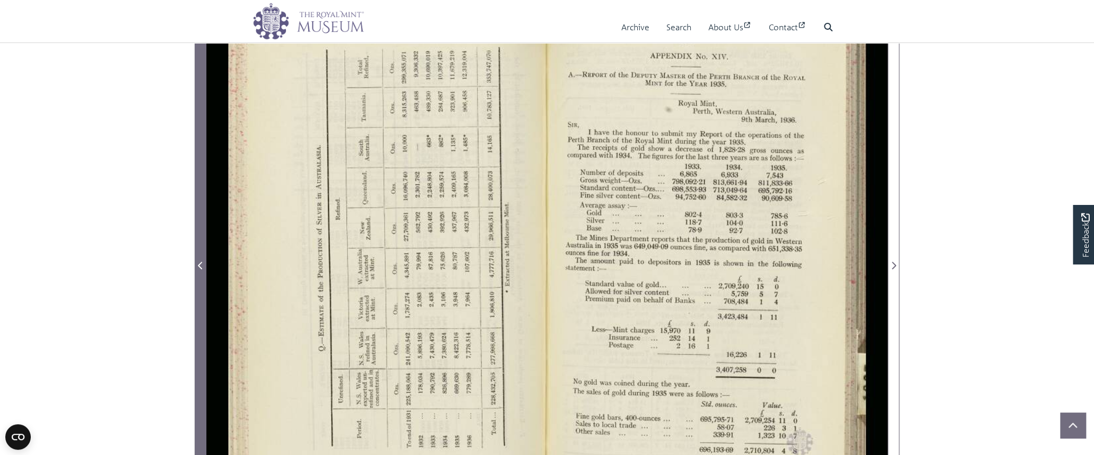
click at [195, 268] on button "Previous Page" at bounding box center [201, 259] width 12 height 531
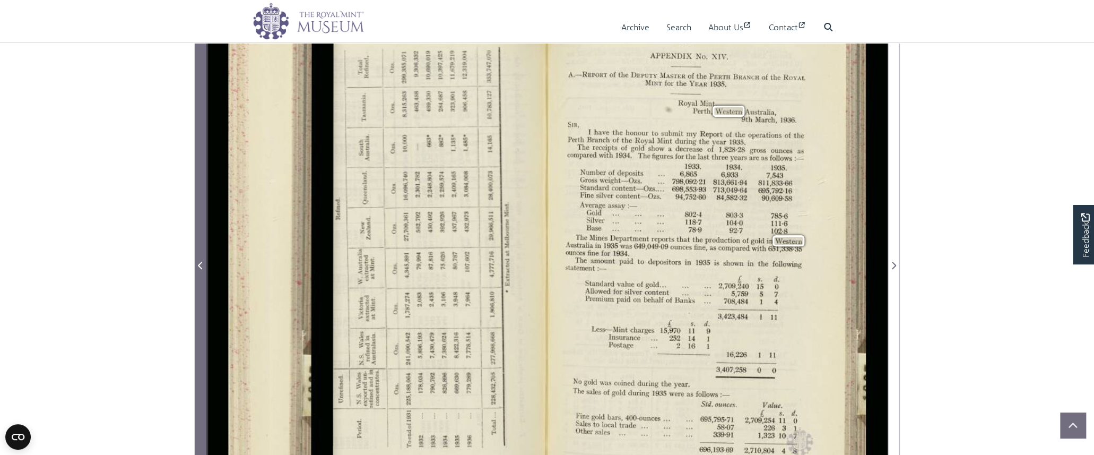
click at [195, 268] on button "Previous Page" at bounding box center [201, 259] width 12 height 531
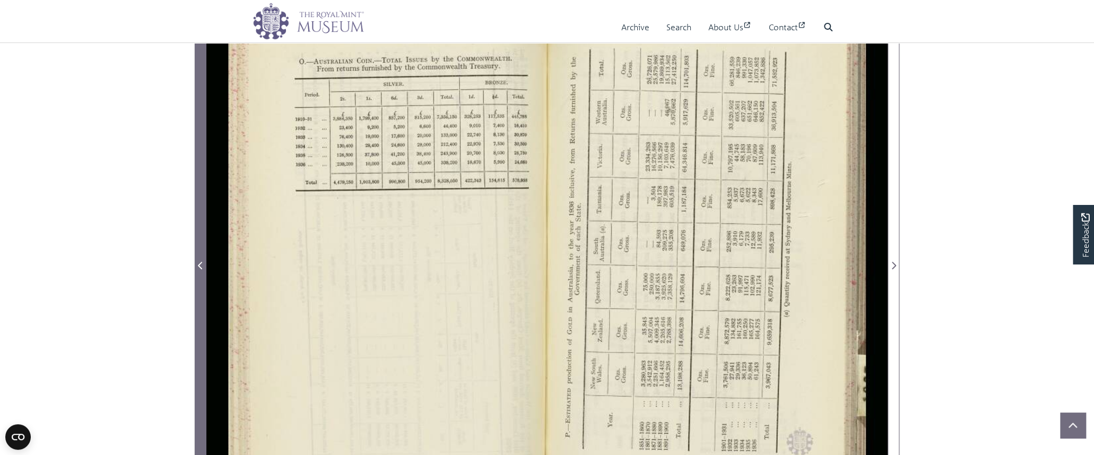
click at [195, 268] on span "Previous Page" at bounding box center [200, 265] width 11 height 13
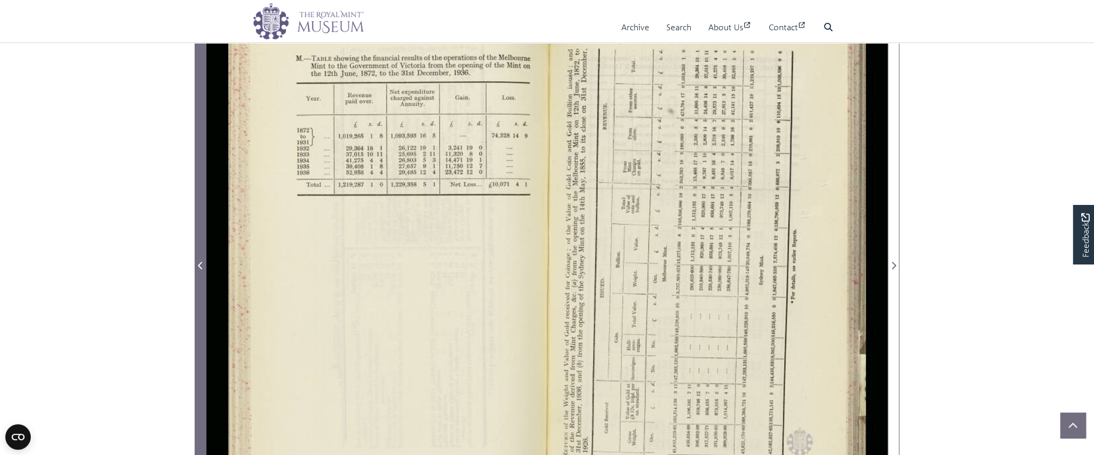
click at [195, 268] on span "Previous Page" at bounding box center [200, 265] width 11 height 13
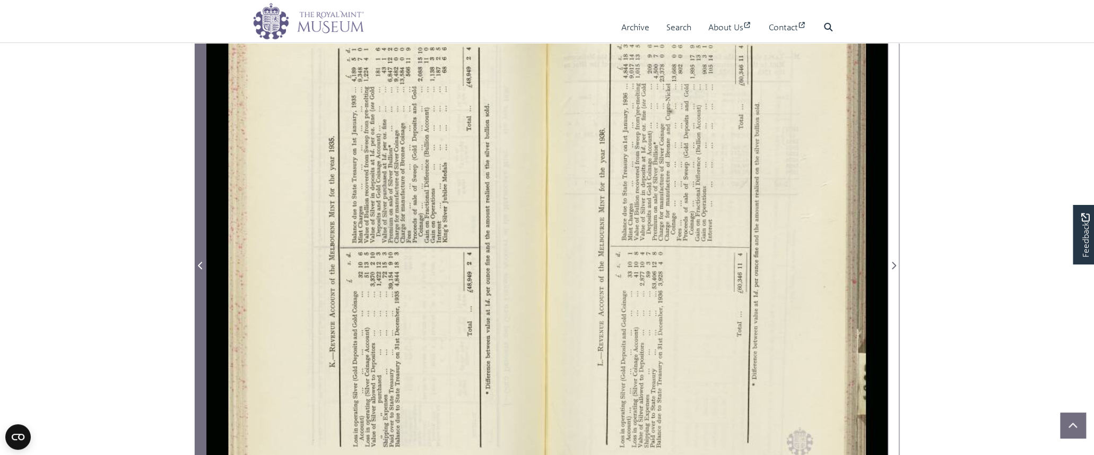
click at [195, 268] on span "Previous Page" at bounding box center [200, 265] width 11 height 13
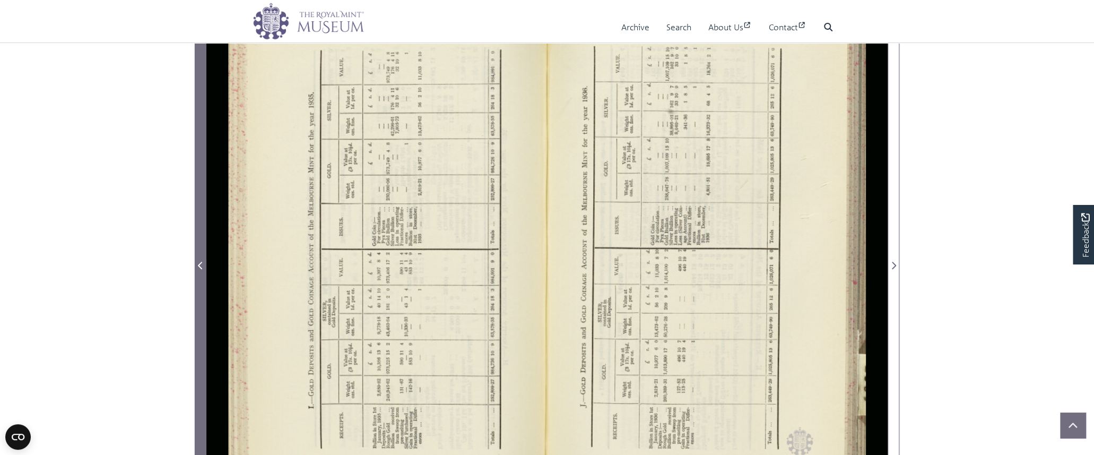
click at [195, 268] on span "Previous Page" at bounding box center [200, 265] width 11 height 13
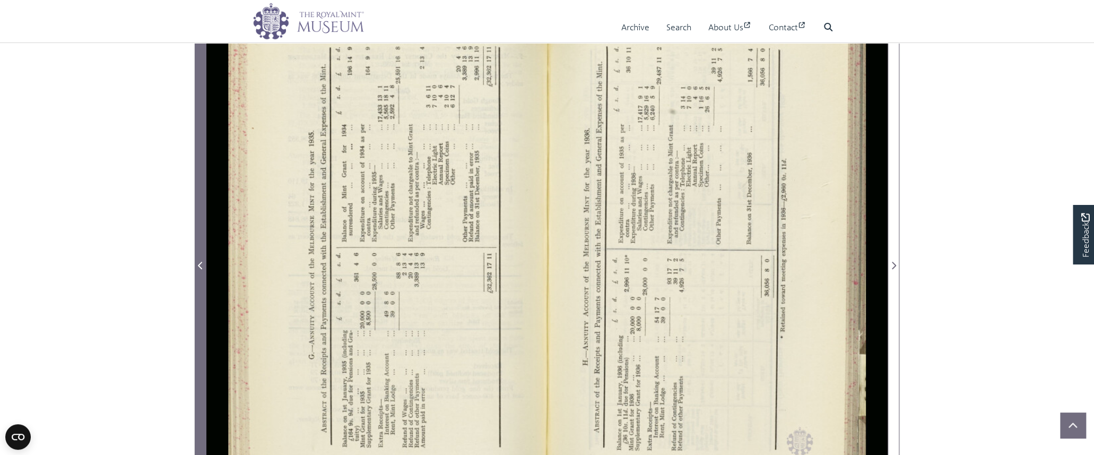
click at [195, 268] on span "Previous Page" at bounding box center [200, 265] width 11 height 13
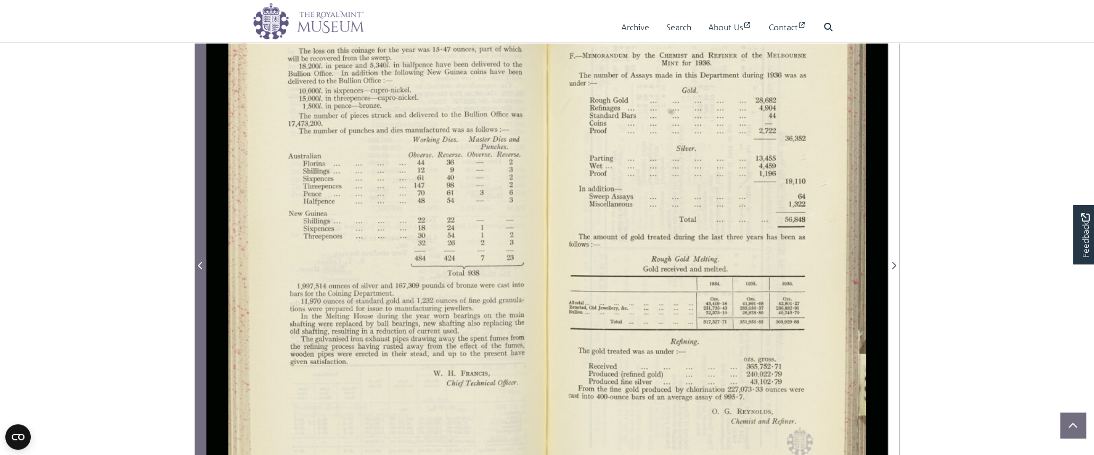
click at [195, 268] on span "Previous Page" at bounding box center [200, 265] width 11 height 13
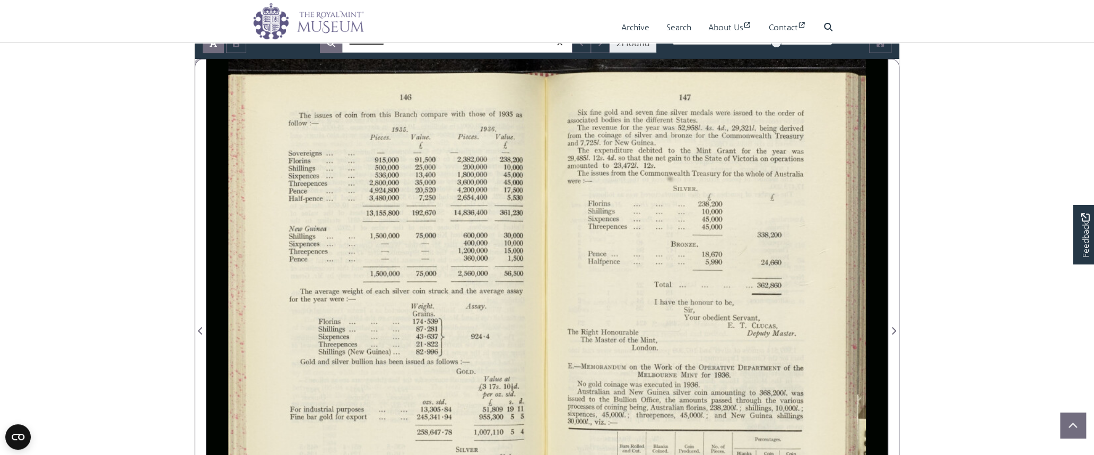
scroll to position [195, 0]
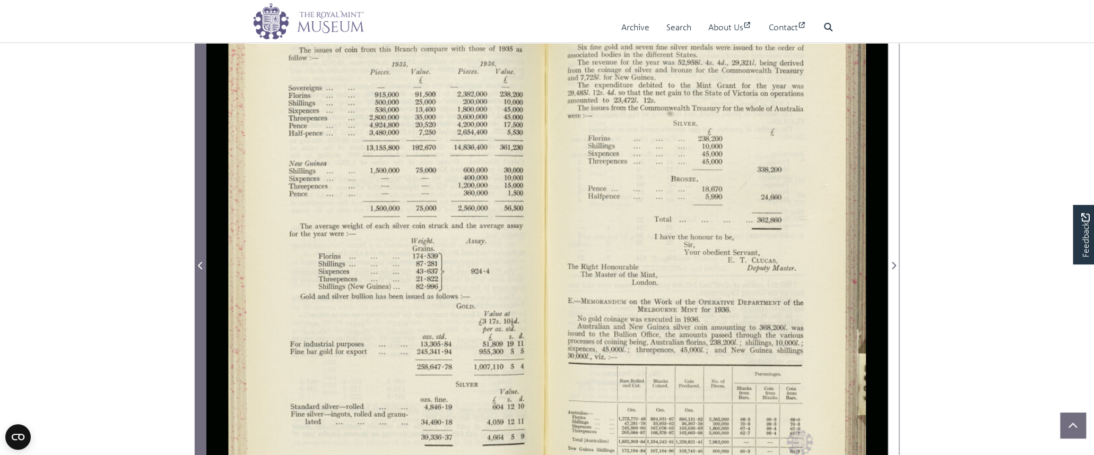
click at [198, 263] on icon "Previous Page" at bounding box center [200, 265] width 5 height 8
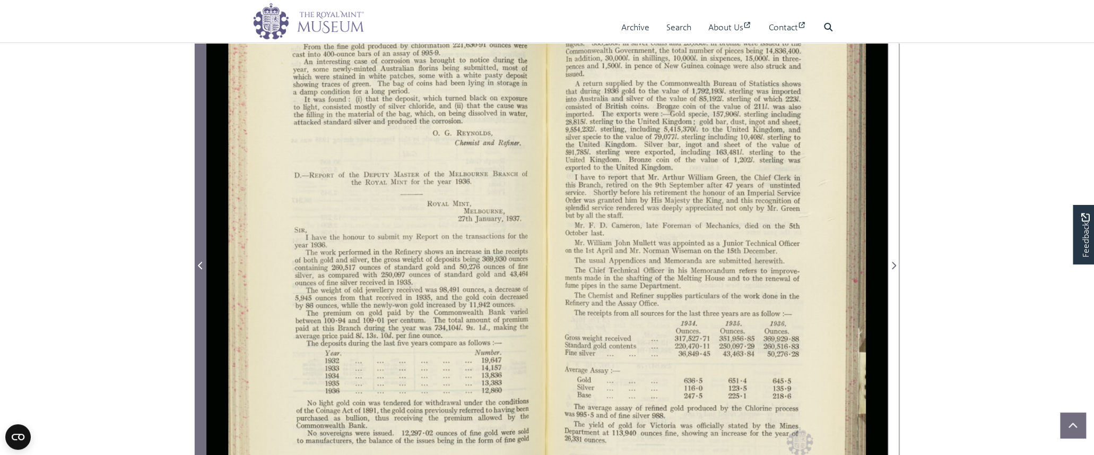
click at [198, 263] on icon "Previous Page" at bounding box center [200, 265] width 5 height 8
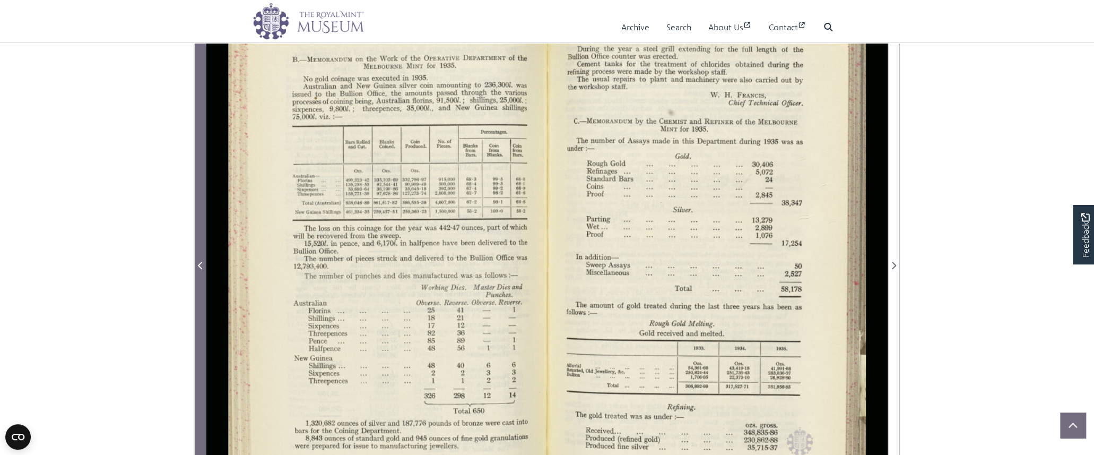
click at [198, 263] on icon "Previous Page" at bounding box center [200, 265] width 5 height 8
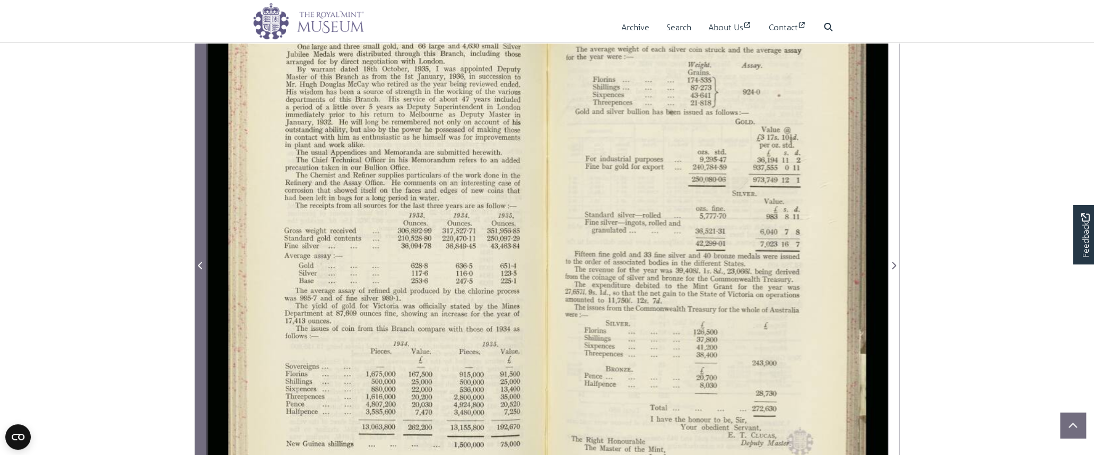
click at [198, 263] on icon "Previous Page" at bounding box center [200, 265] width 5 height 8
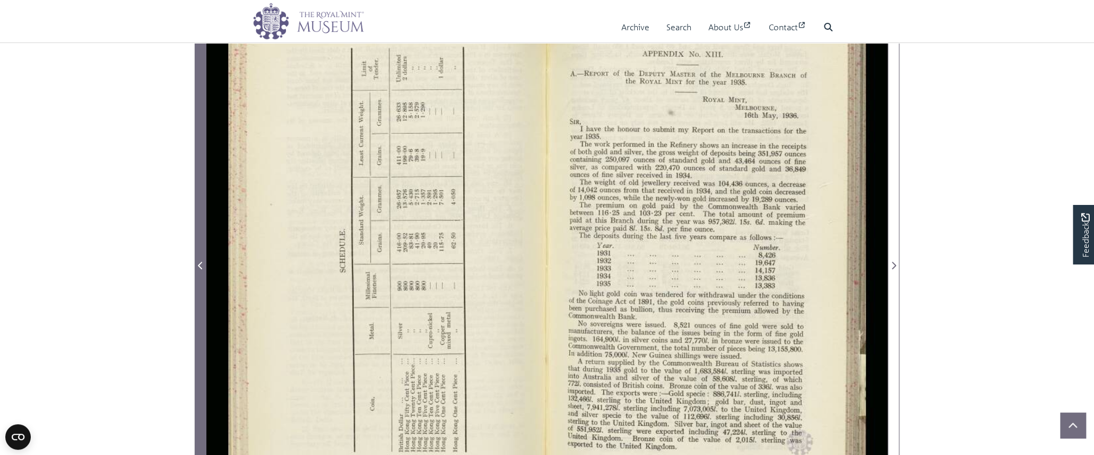
click at [198, 263] on icon "Previous Page" at bounding box center [200, 265] width 5 height 8
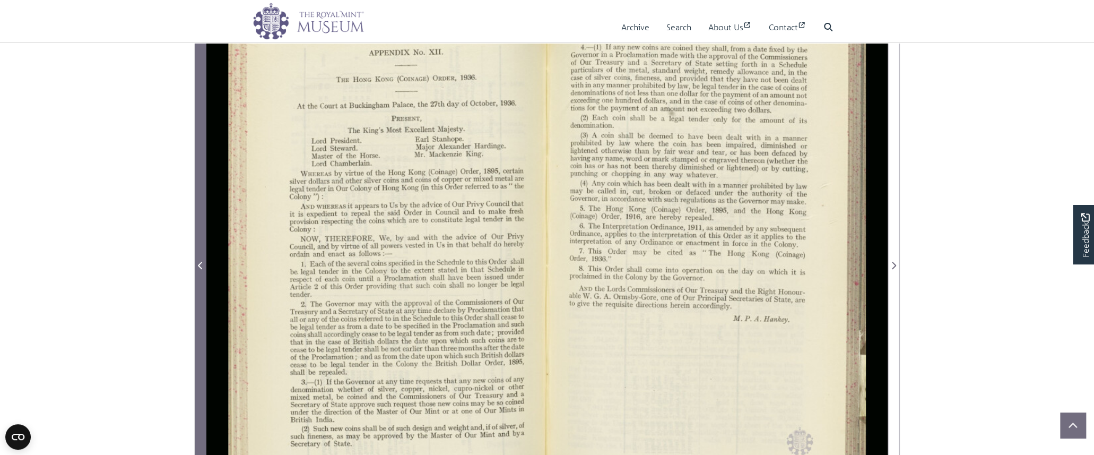
click at [198, 263] on icon "Previous Page" at bounding box center [200, 265] width 5 height 8
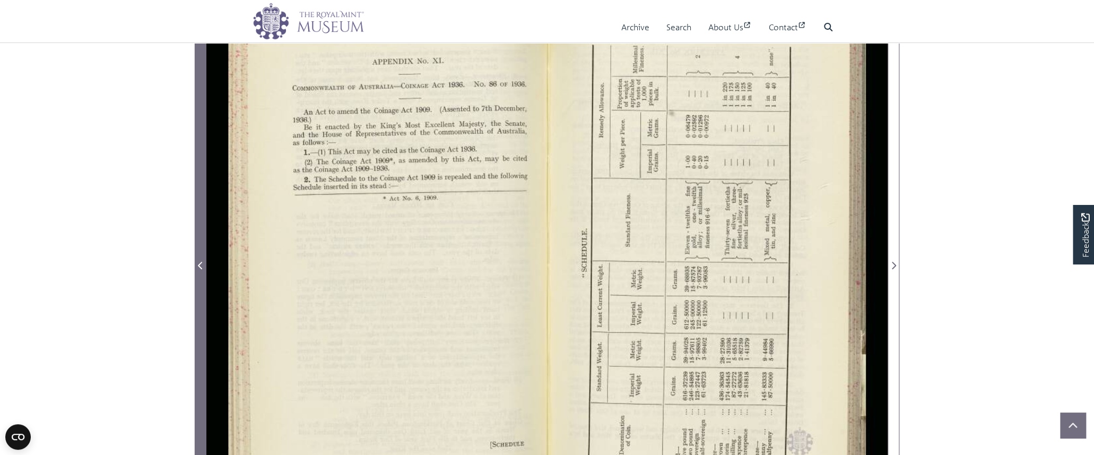
click at [198, 263] on icon "Previous Page" at bounding box center [200, 265] width 5 height 8
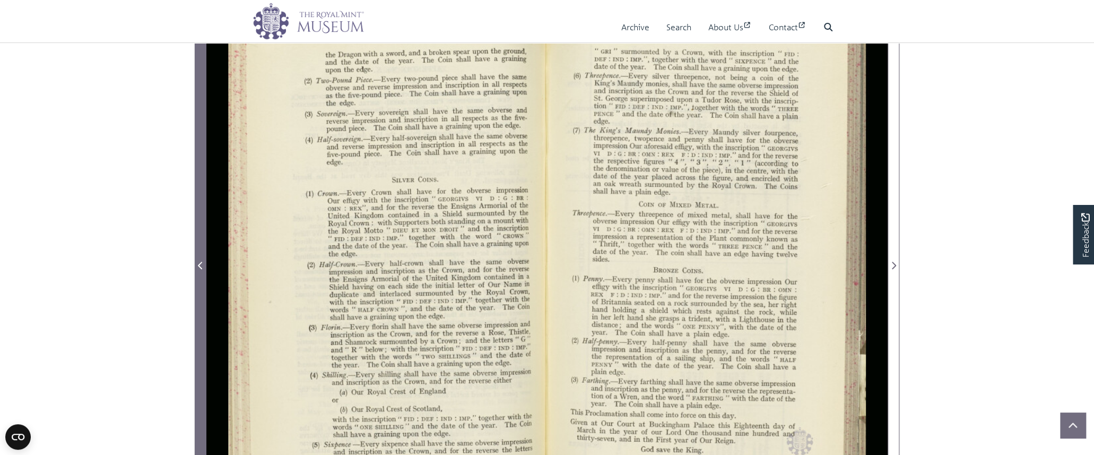
click at [198, 263] on icon "Previous Page" at bounding box center [200, 265] width 5 height 8
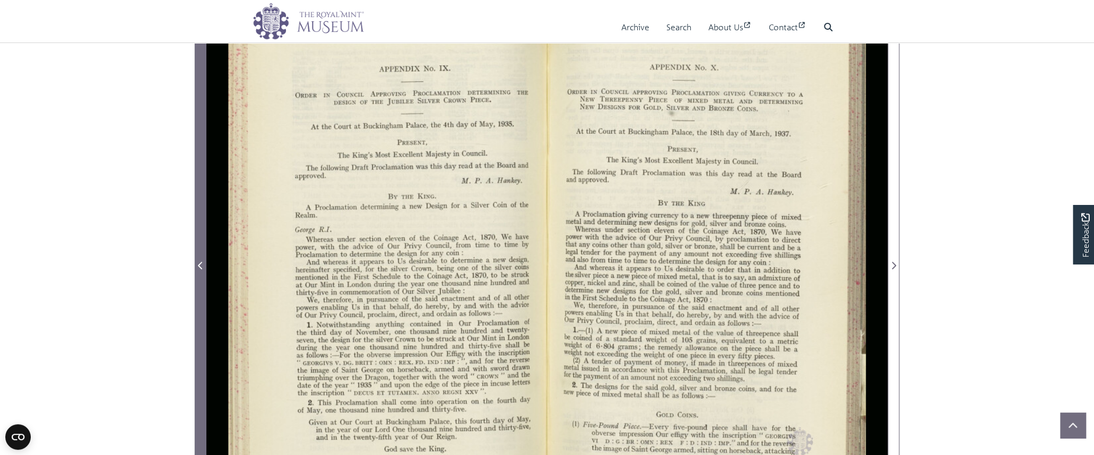
click at [198, 263] on icon "Previous Page" at bounding box center [200, 265] width 5 height 8
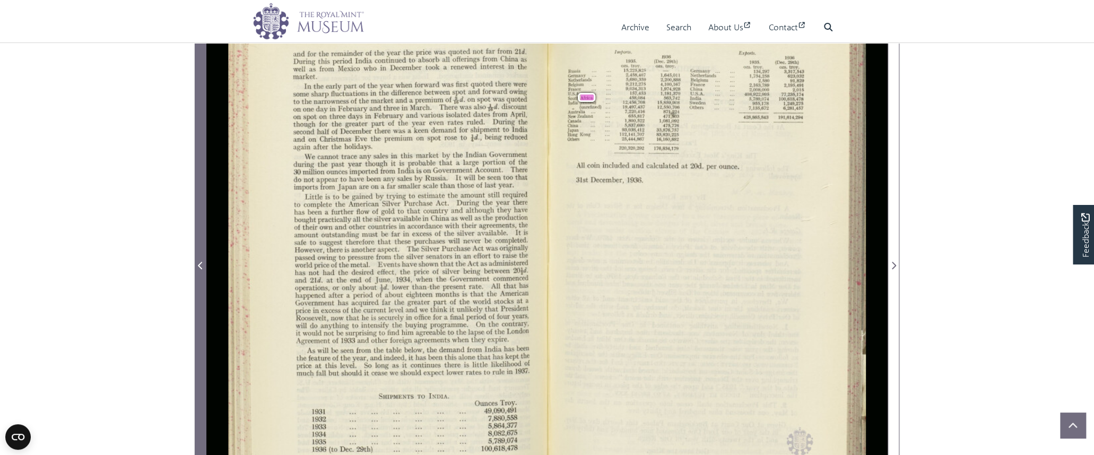
click at [198, 263] on icon "Previous Page" at bounding box center [200, 265] width 5 height 8
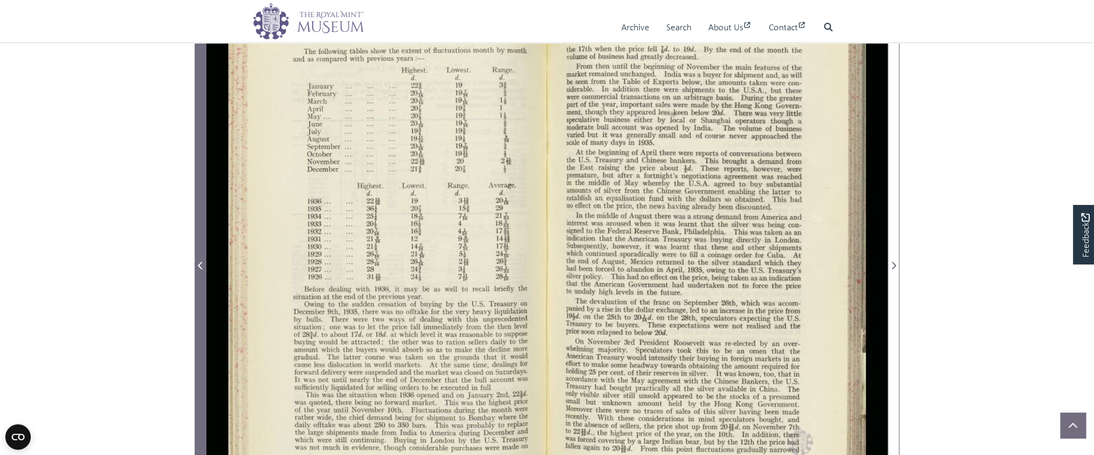
click at [198, 263] on icon "Previous Page" at bounding box center [200, 265] width 5 height 8
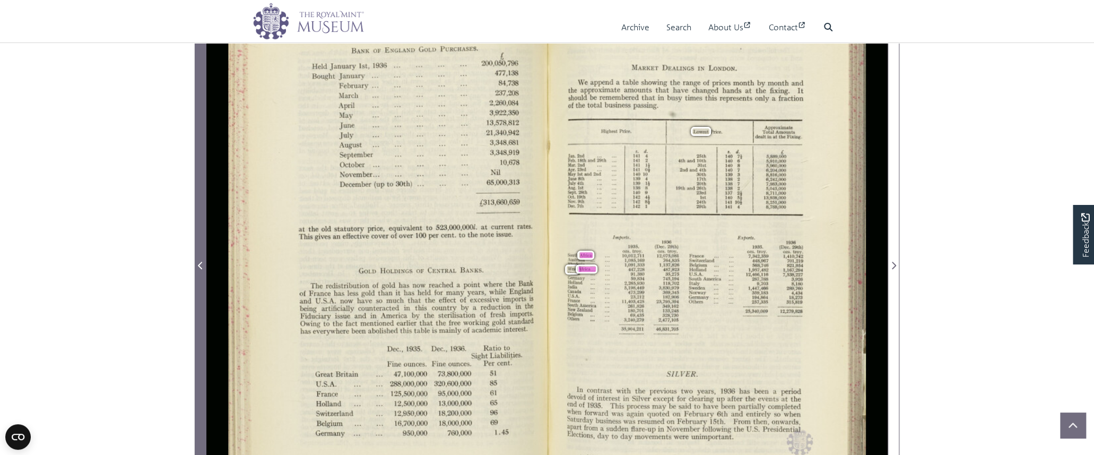
click at [198, 263] on icon "Previous Page" at bounding box center [200, 265] width 5 height 8
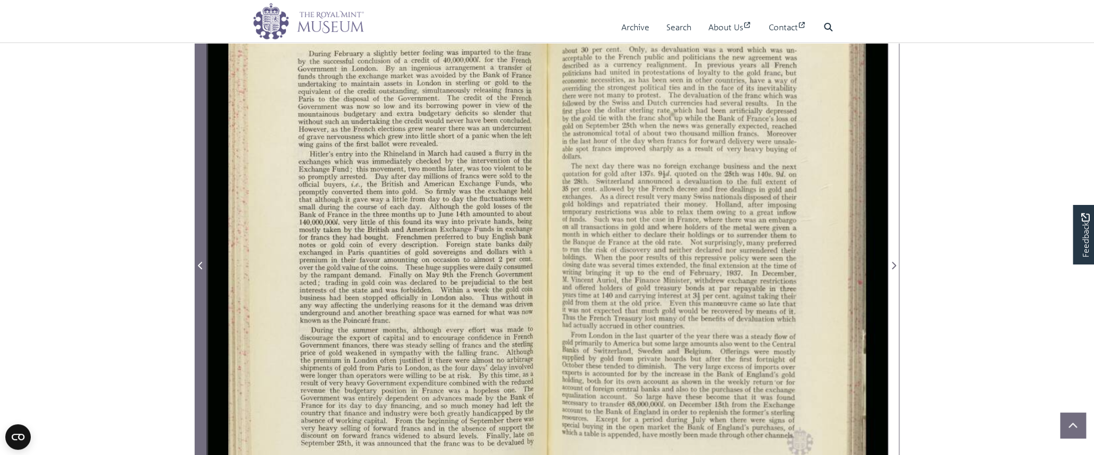
click at [198, 263] on icon "Previous Page" at bounding box center [200, 265] width 5 height 8
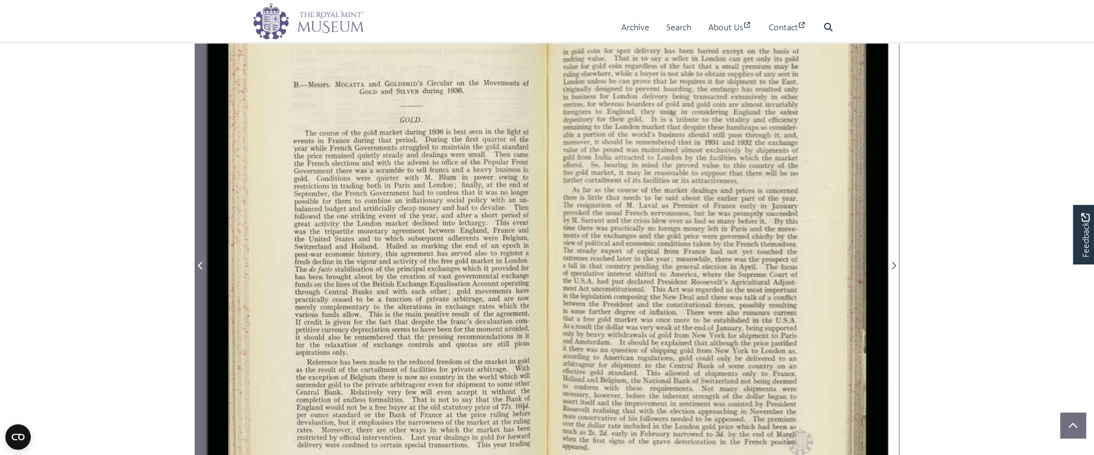
click at [198, 263] on icon "Previous Page" at bounding box center [200, 265] width 5 height 8
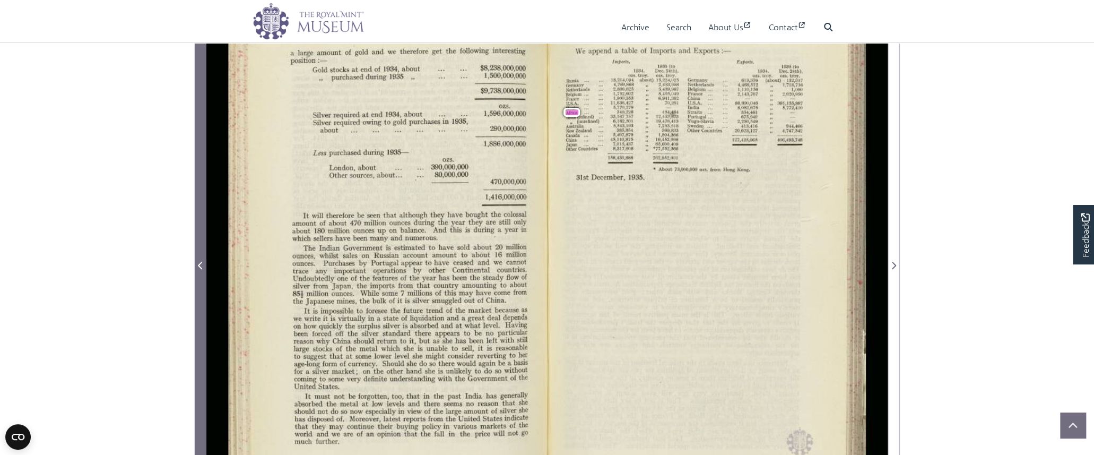
click at [198, 263] on icon "Previous Page" at bounding box center [200, 265] width 5 height 8
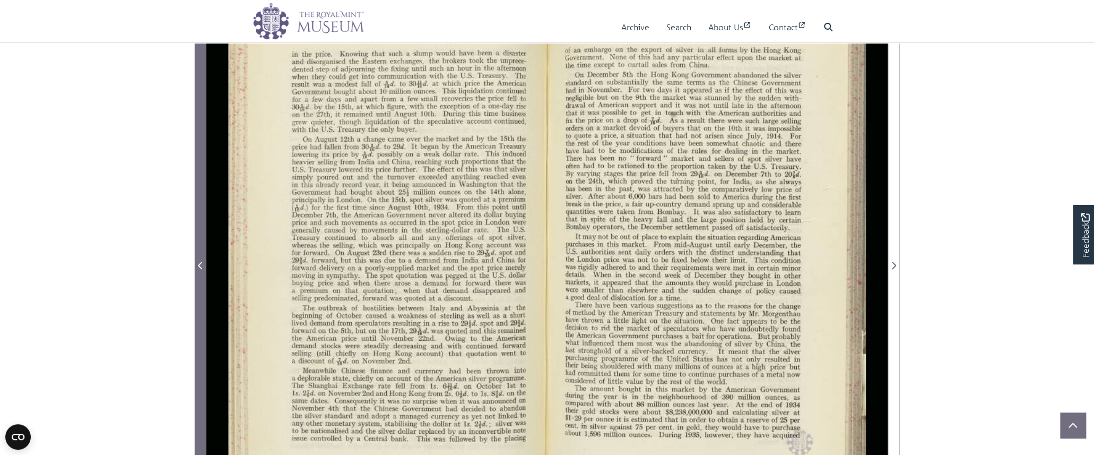
click at [198, 263] on icon "Previous Page" at bounding box center [200, 265] width 5 height 8
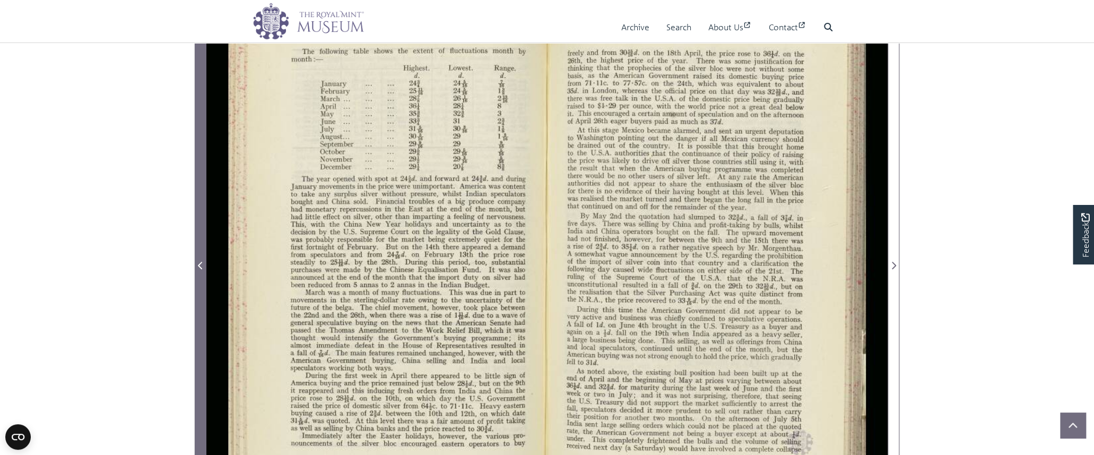
click at [198, 263] on icon "Previous Page" at bounding box center [200, 265] width 5 height 8
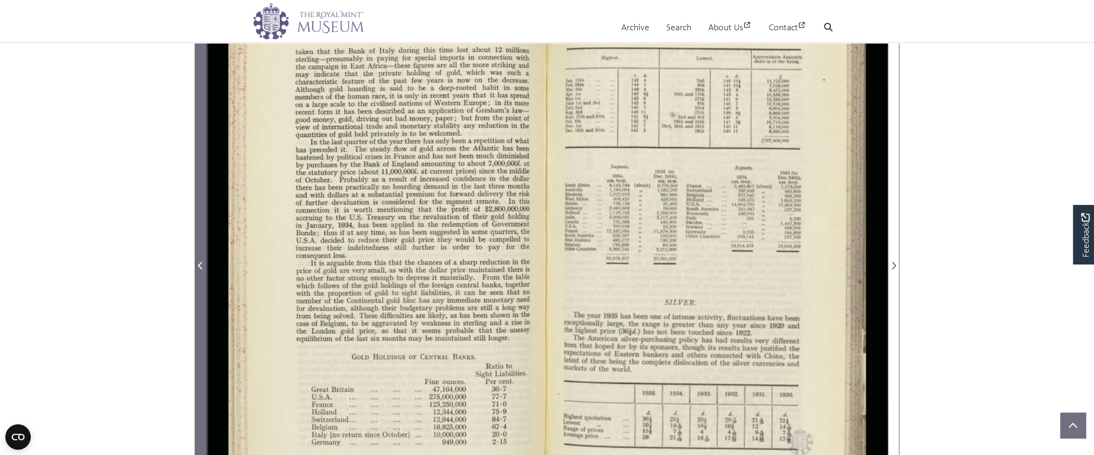
click at [198, 263] on icon "Previous Page" at bounding box center [200, 265] width 5 height 8
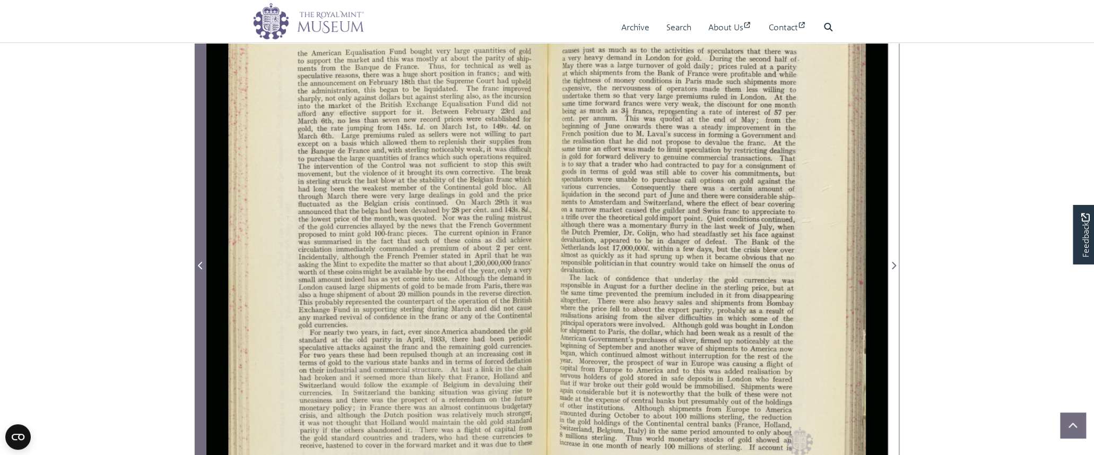
click at [198, 263] on icon "Previous Page" at bounding box center [200, 265] width 5 height 8
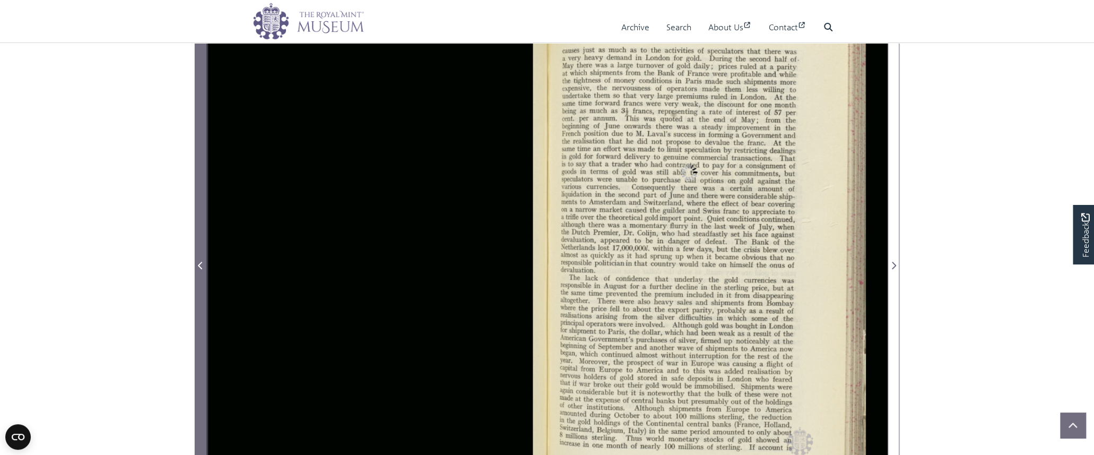
click at [198, 263] on icon "Previous Page" at bounding box center [200, 265] width 5 height 8
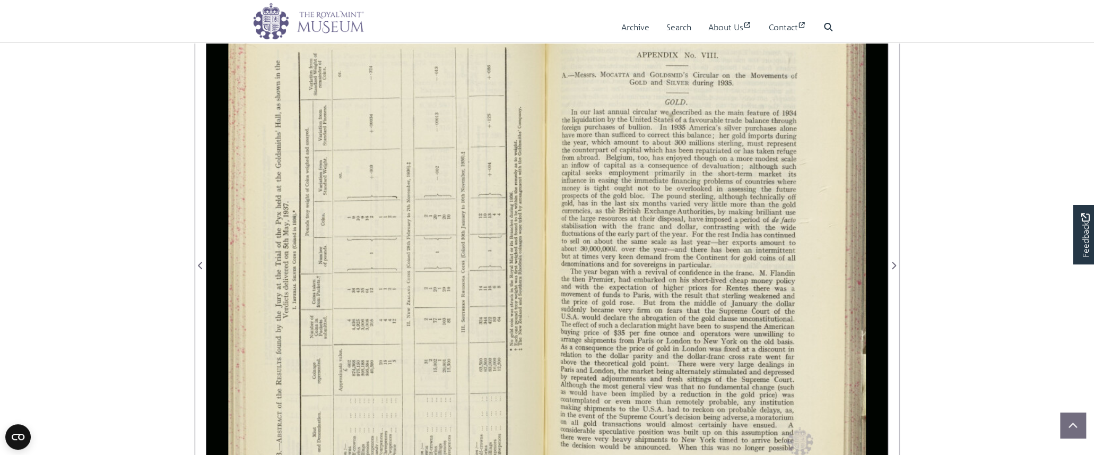
scroll to position [195, 0]
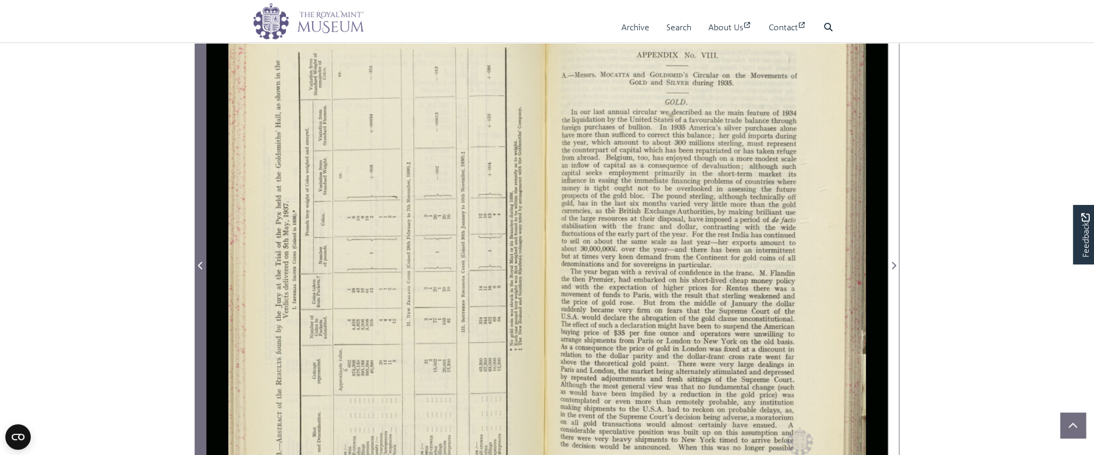
click at [202, 264] on icon "Previous Page" at bounding box center [200, 265] width 4 height 7
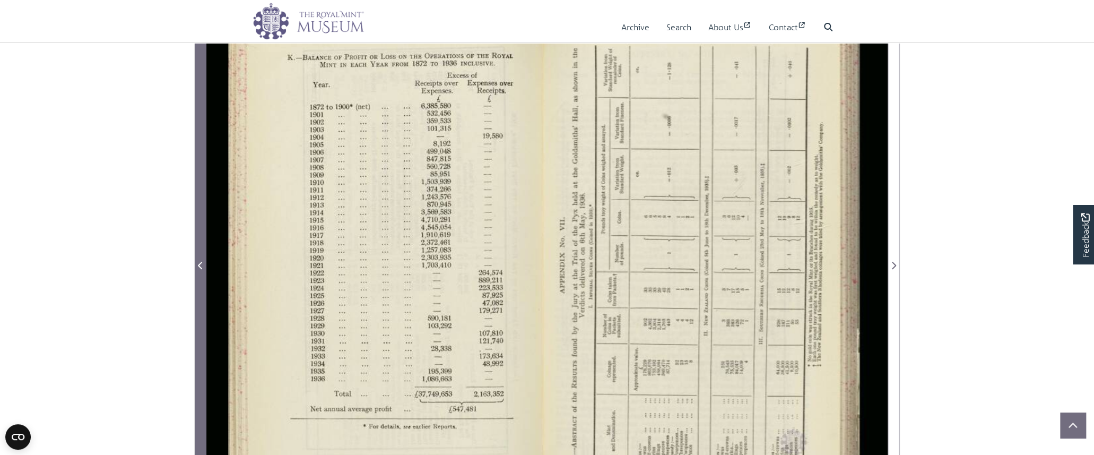
click at [202, 264] on icon "Previous Page" at bounding box center [200, 265] width 4 height 7
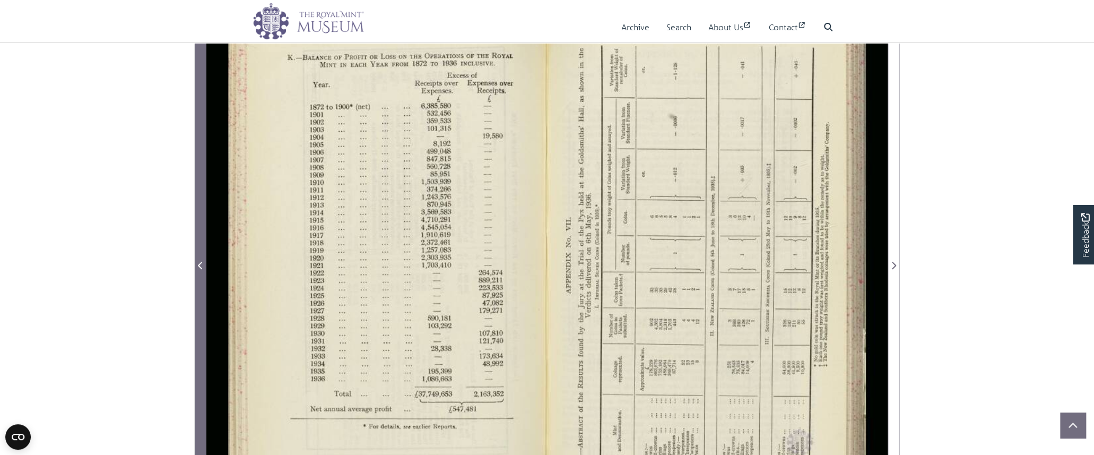
click at [202, 264] on icon "Previous Page" at bounding box center [200, 265] width 4 height 7
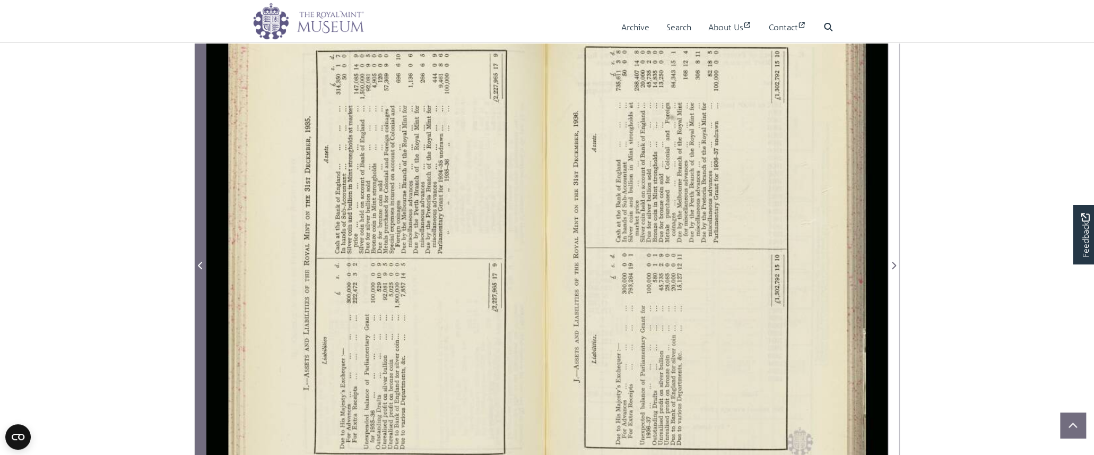
click at [202, 264] on icon "Previous Page" at bounding box center [200, 265] width 4 height 7
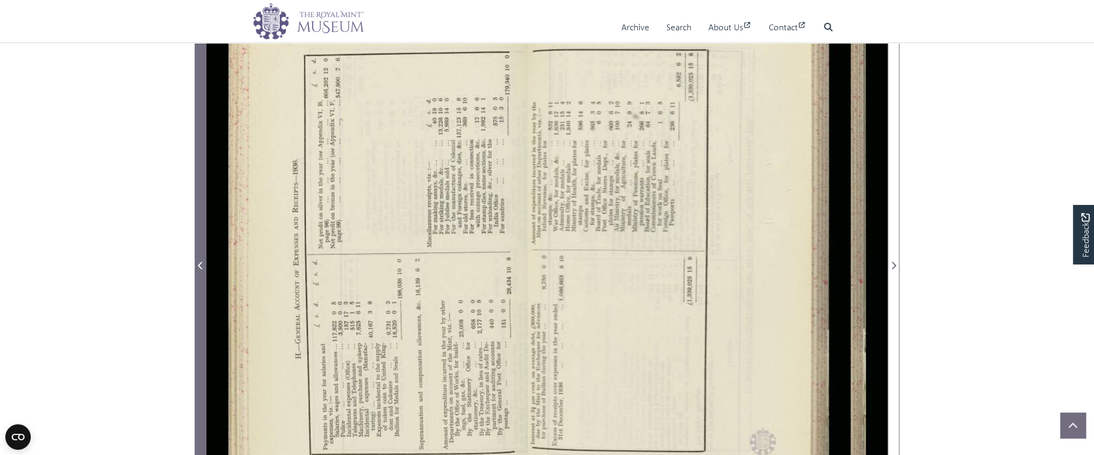
click at [202, 264] on icon "Previous Page" at bounding box center [200, 265] width 4 height 7
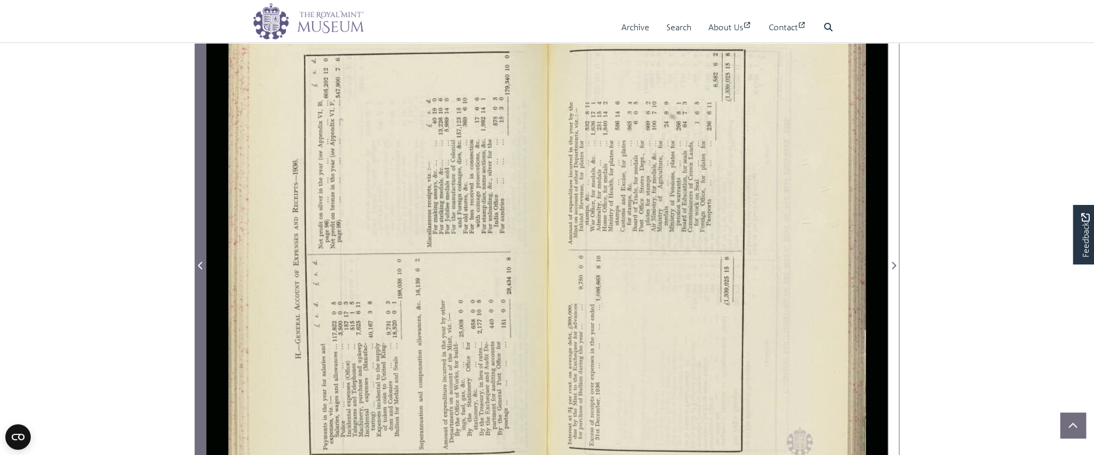
click at [202, 264] on icon "Previous Page" at bounding box center [200, 265] width 4 height 7
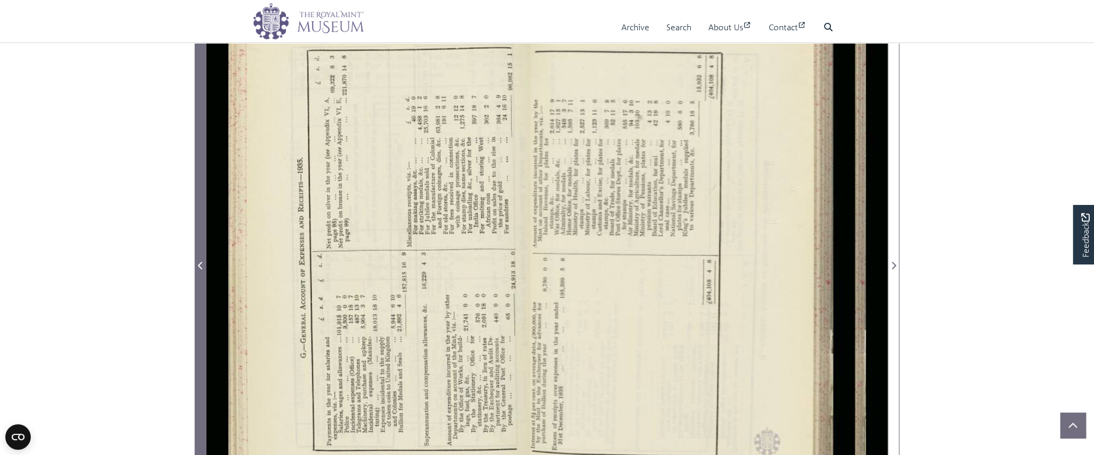
click at [202, 264] on icon "Previous Page" at bounding box center [200, 265] width 4 height 7
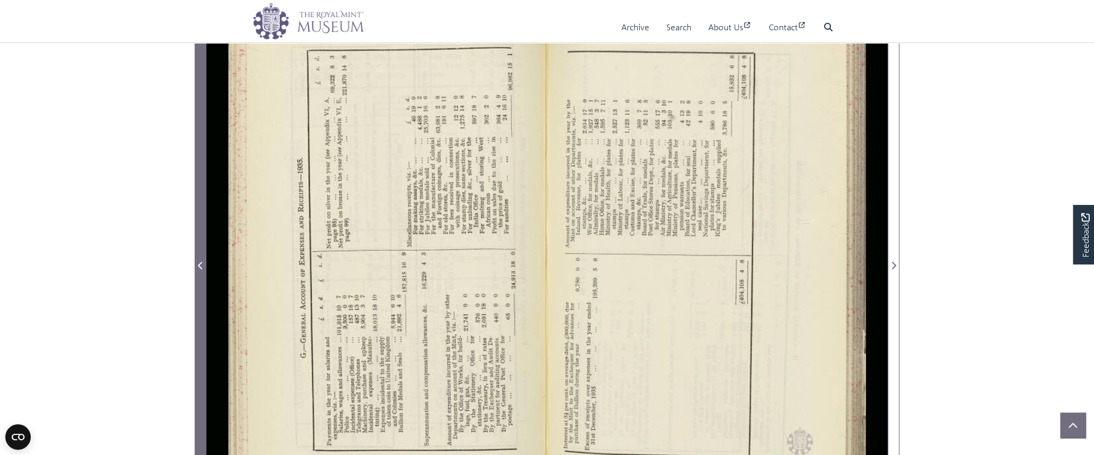
click at [202, 264] on icon "Previous Page" at bounding box center [200, 265] width 4 height 7
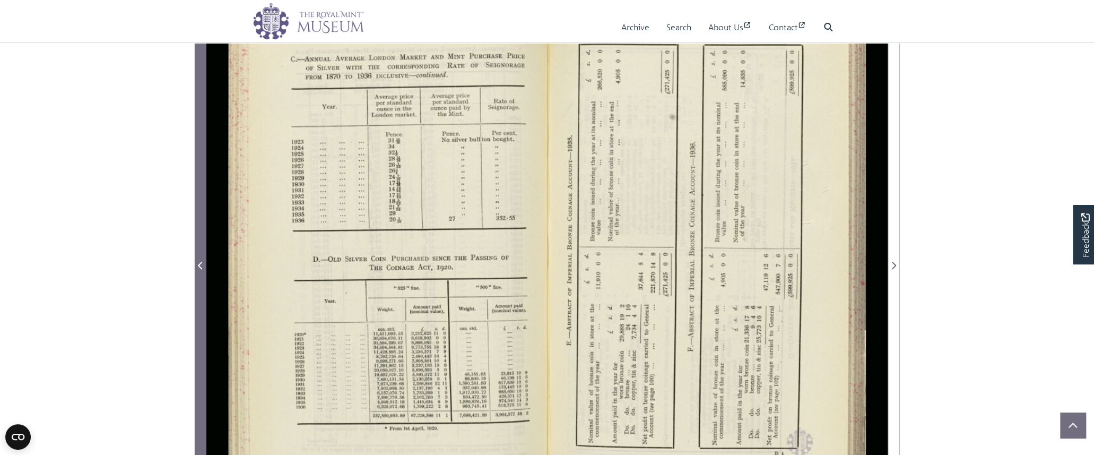
click at [202, 264] on icon "Previous Page" at bounding box center [200, 265] width 4 height 7
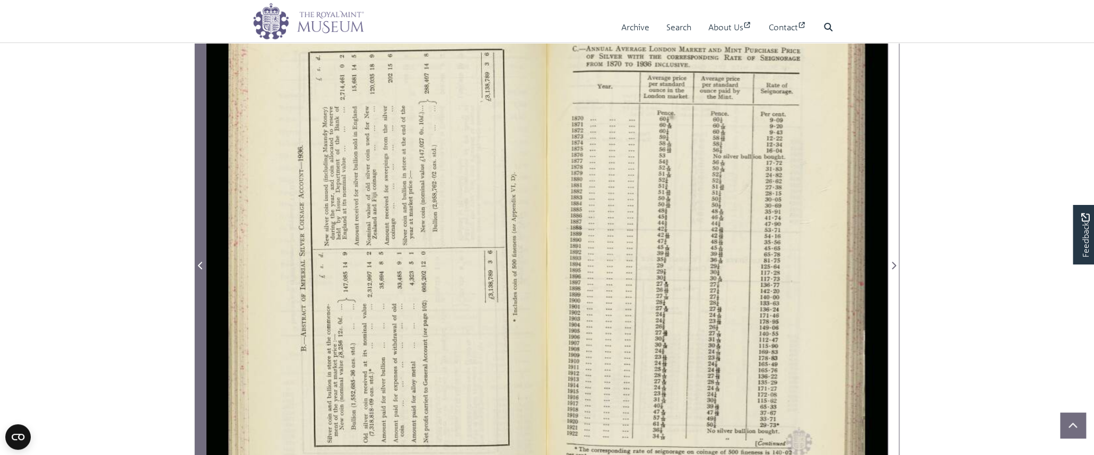
click at [202, 264] on icon "Previous Page" at bounding box center [200, 265] width 4 height 7
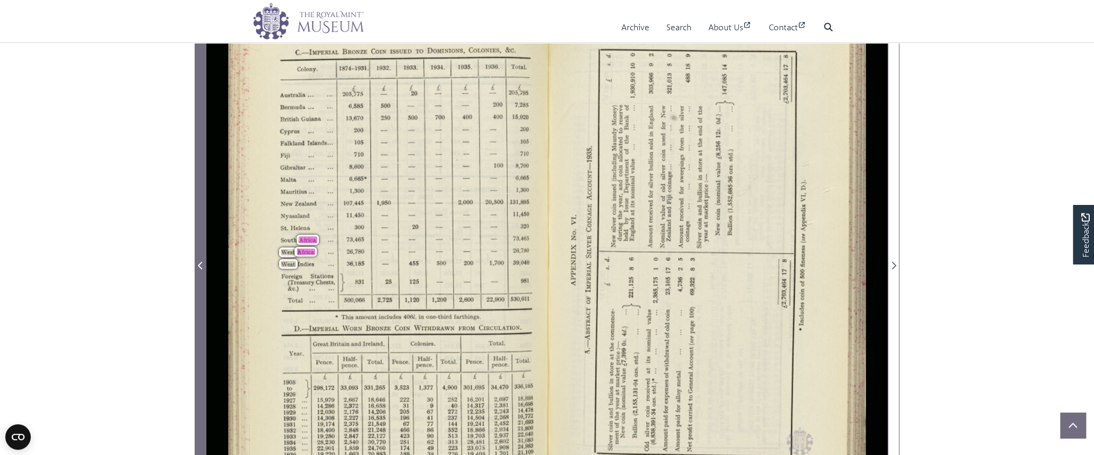
click at [202, 264] on icon "Previous Page" at bounding box center [200, 265] width 4 height 7
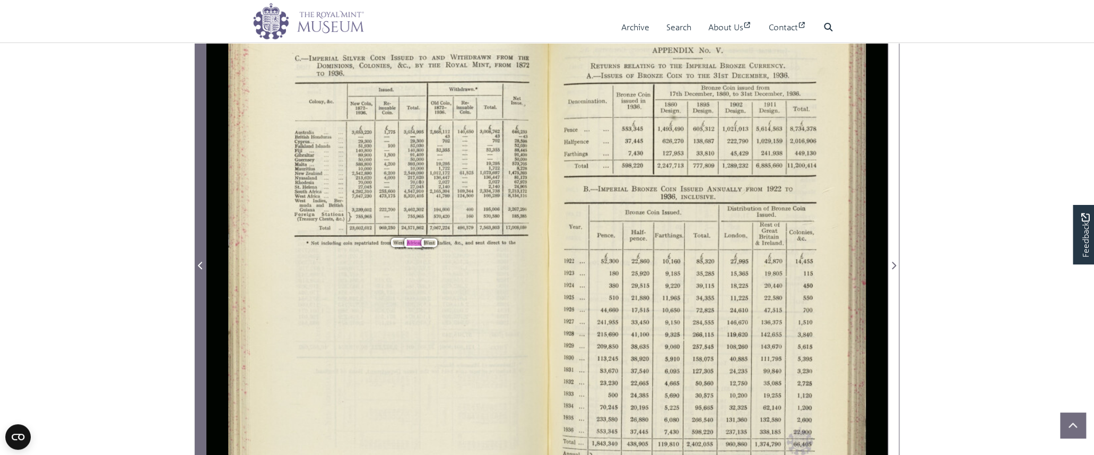
click at [202, 264] on icon "Previous Page" at bounding box center [200, 265] width 4 height 7
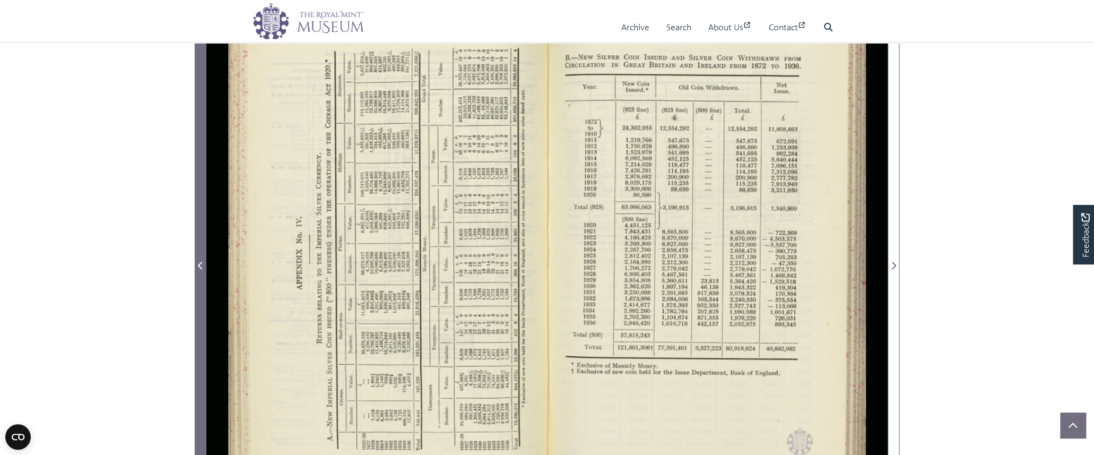
click at [202, 264] on icon "Previous Page" at bounding box center [200, 265] width 4 height 7
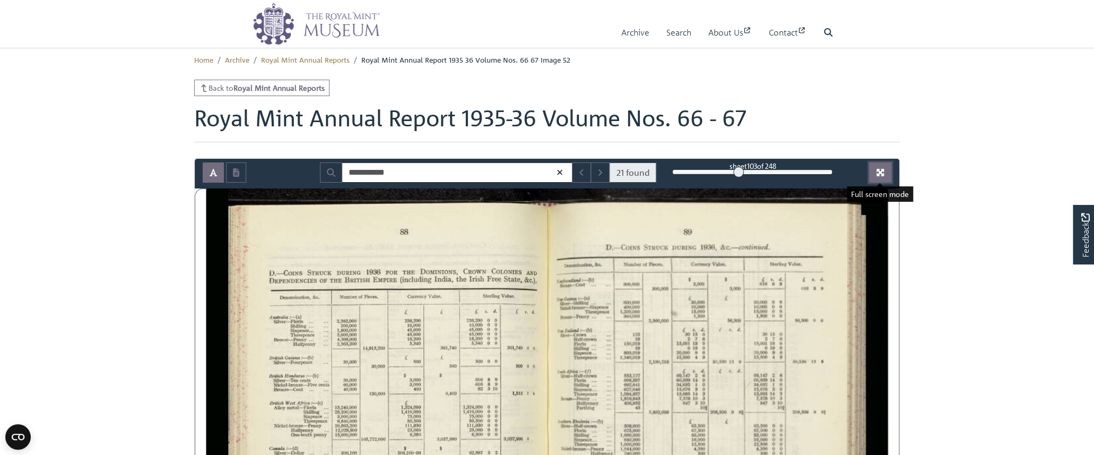
click at [879, 172] on icon "Full screen mode" at bounding box center [879, 172] width 7 height 7
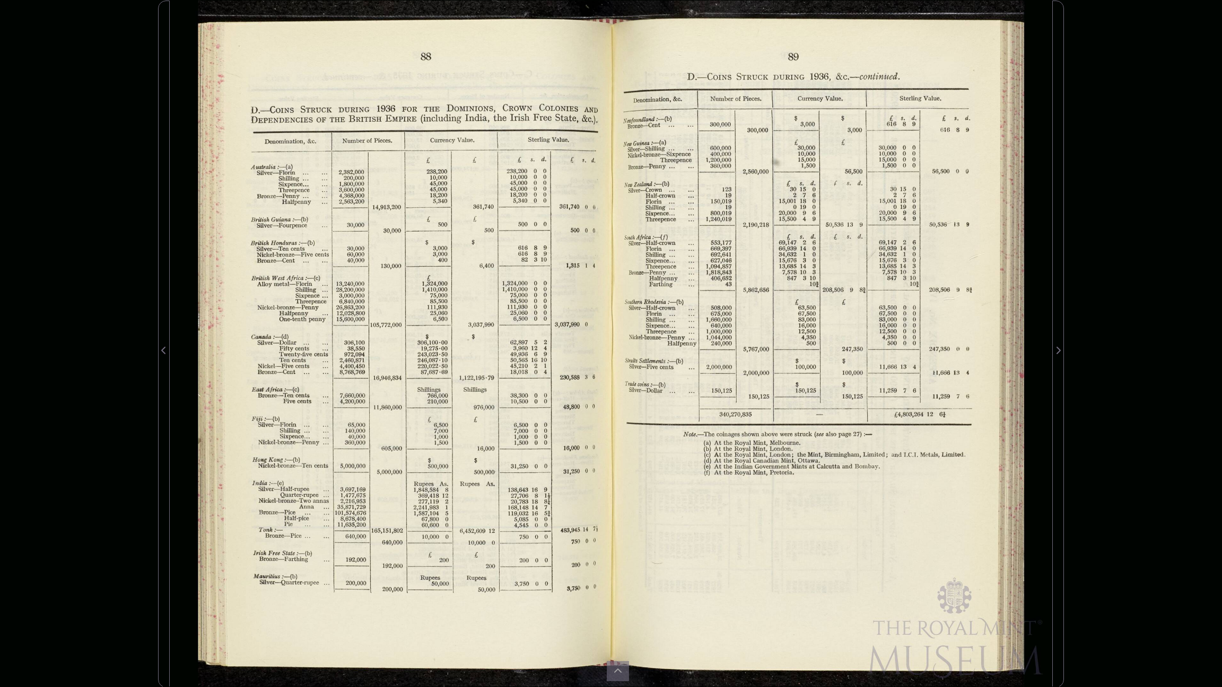
click at [933, 308] on div "89 D.—-COINs STRUCK DURING 193b, &c.——contmued. f Denomination, &c. Number of P…" at bounding box center [585, 344] width 774 height 632
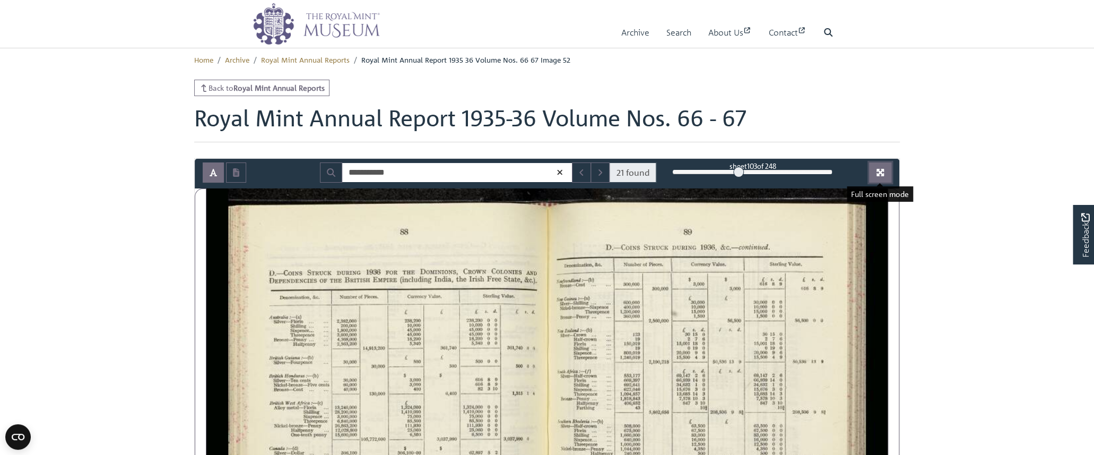
click at [877, 170] on icon "Full screen mode" at bounding box center [879, 172] width 7 height 7
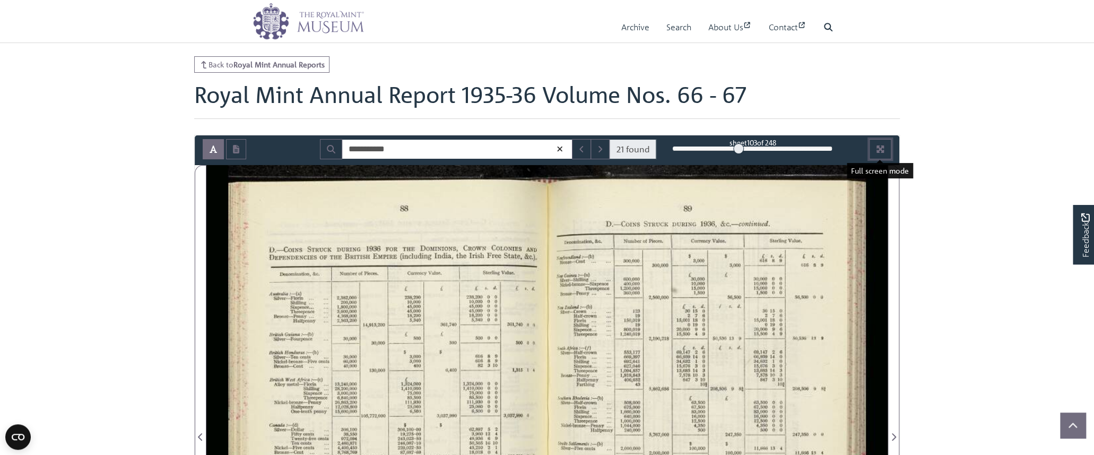
scroll to position [65, 0]
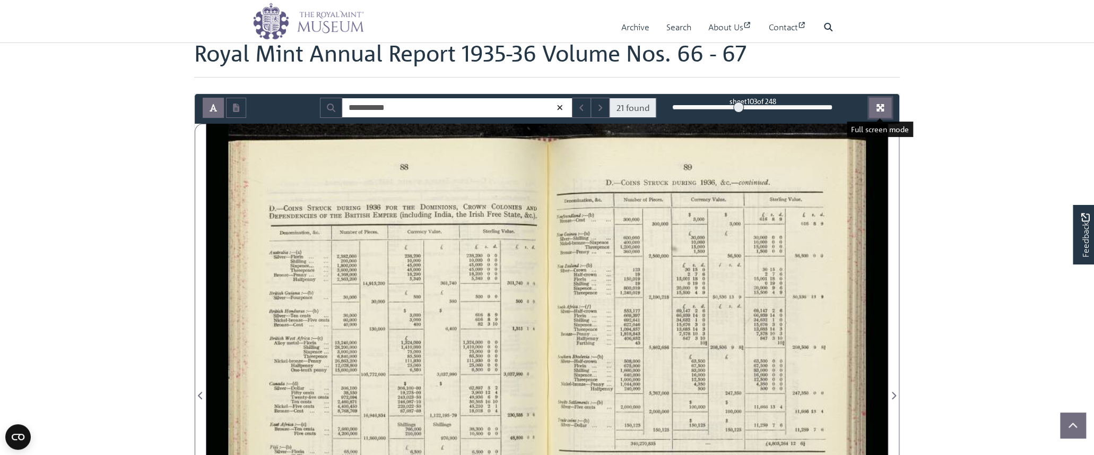
click at [887, 102] on button "Full screen mode" at bounding box center [880, 108] width 22 height 20
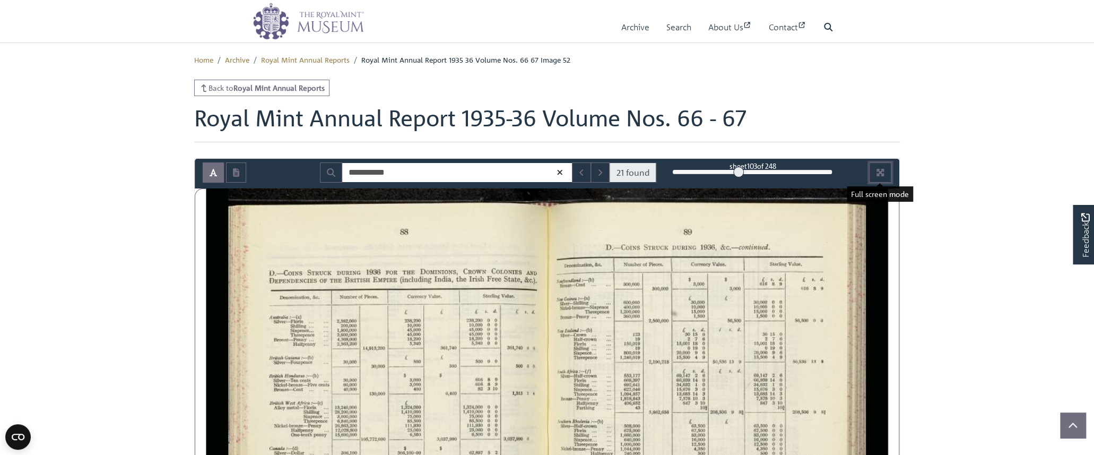
scroll to position [259, 0]
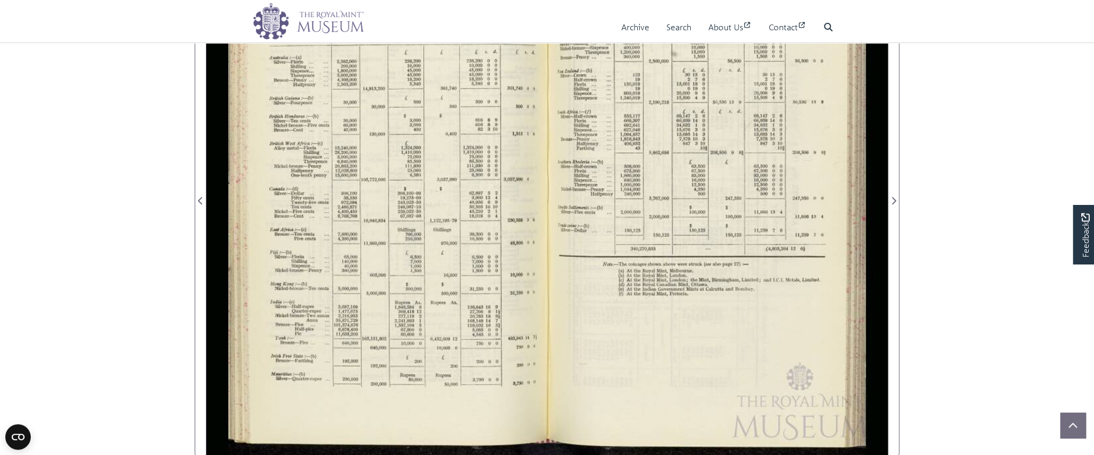
click at [350, 288] on span "5,000,000" at bounding box center [346, 288] width 16 height 4
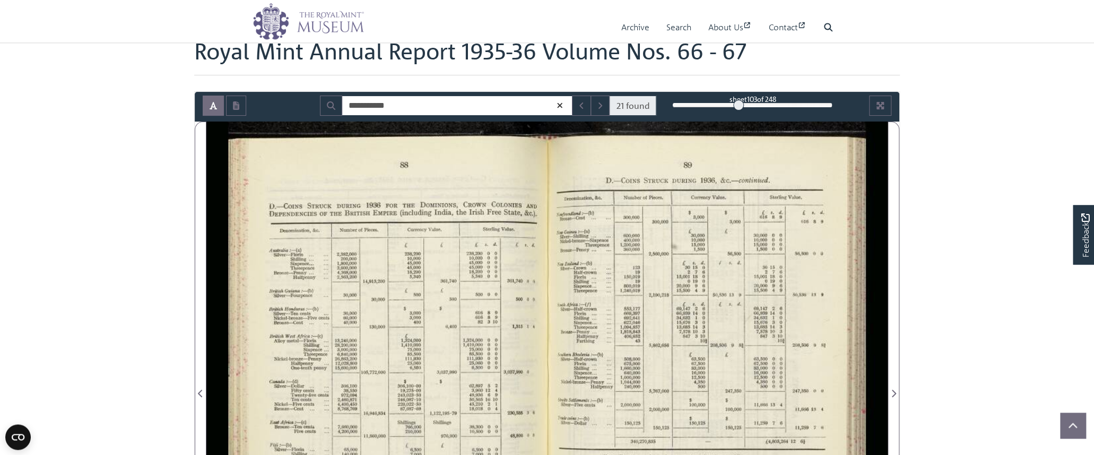
scroll to position [0, 0]
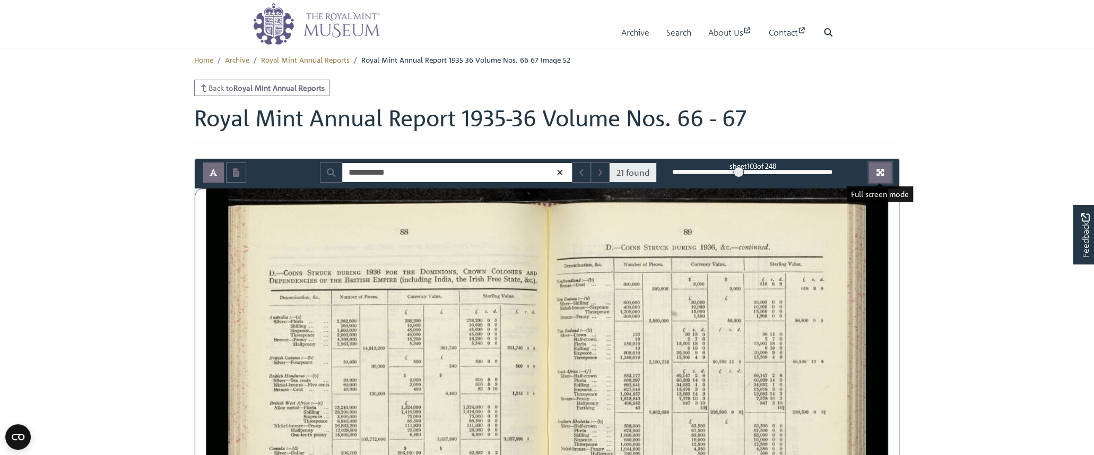
click at [887, 175] on button "Full screen mode" at bounding box center [880, 172] width 22 height 20
click at [880, 169] on button "Full screen mode" at bounding box center [880, 172] width 22 height 20
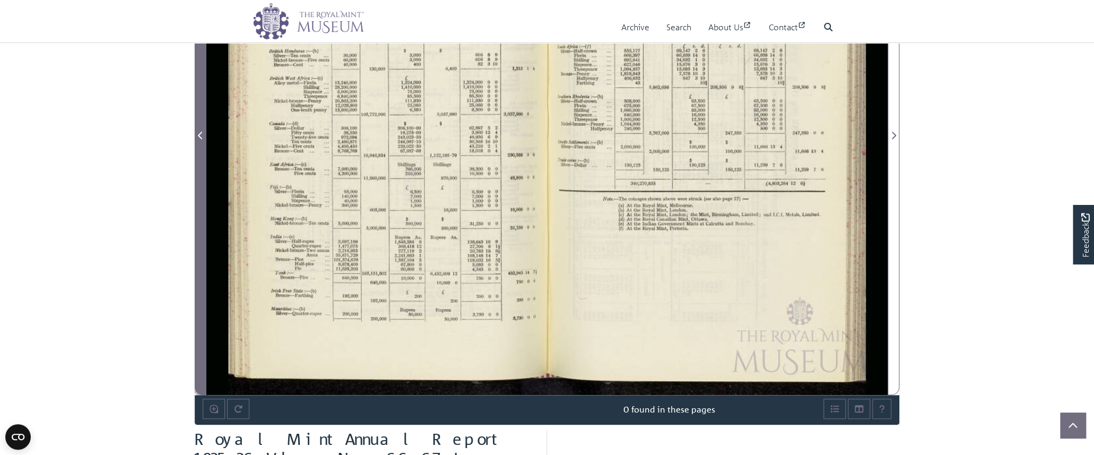
click at [204, 131] on span "Previous Page" at bounding box center [200, 135] width 11 height 13
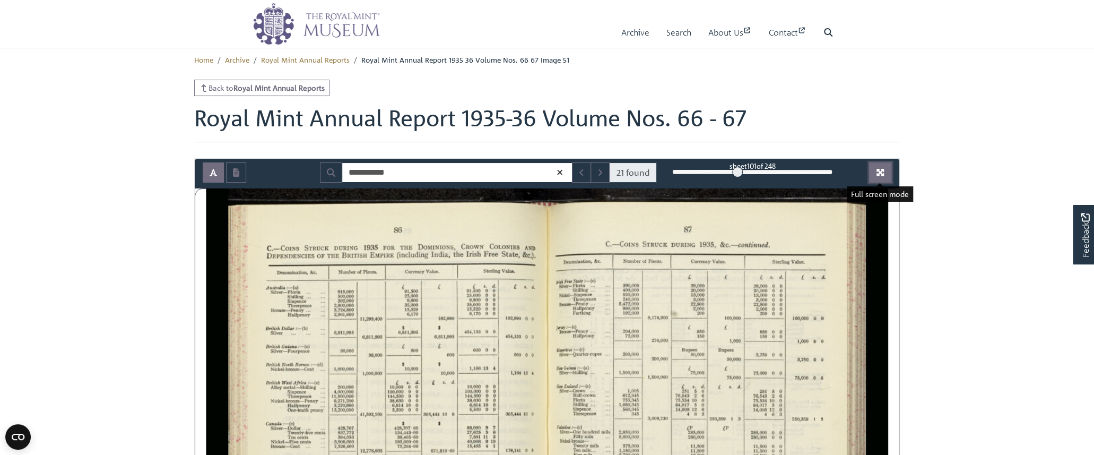
click at [886, 175] on button "Full screen mode" at bounding box center [880, 172] width 22 height 20
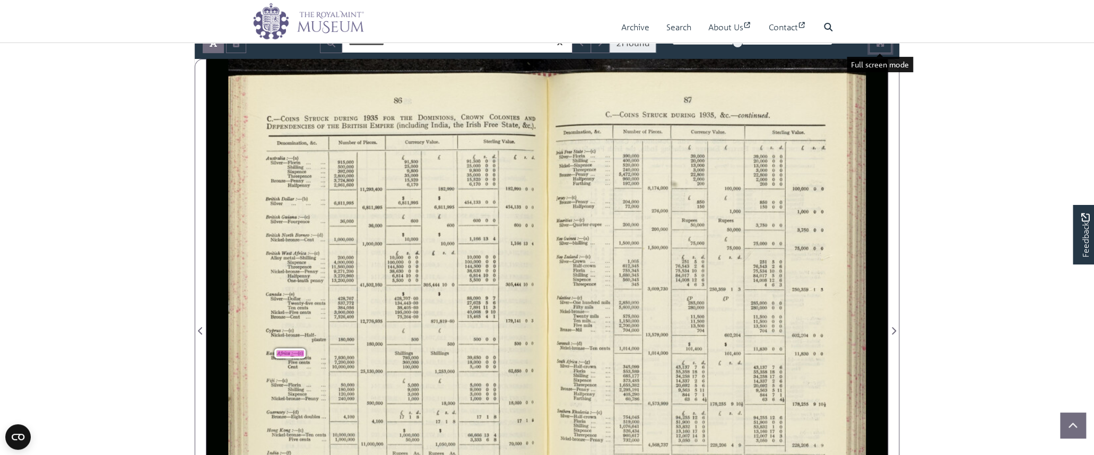
scroll to position [65, 0]
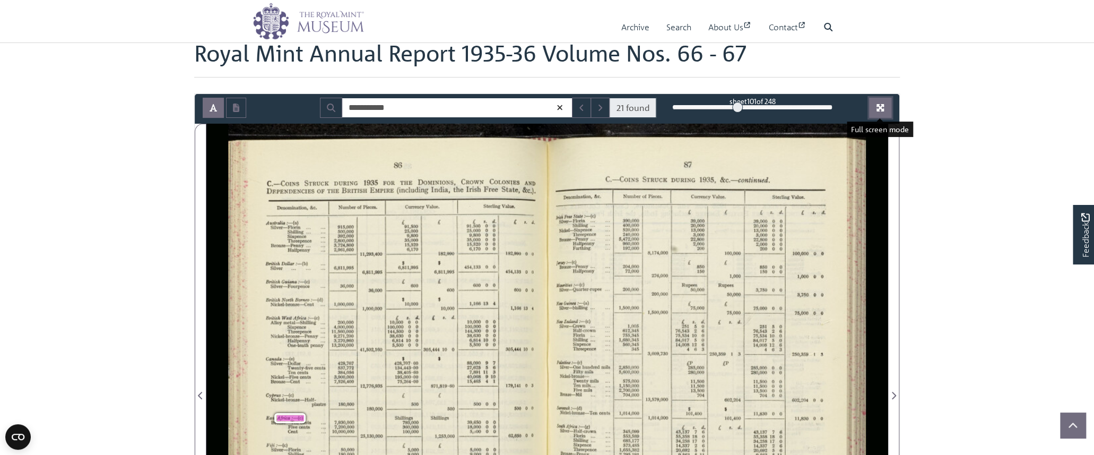
click at [876, 107] on icon "Full screen mode" at bounding box center [880, 107] width 8 height 8
click at [882, 103] on button "Full screen mode" at bounding box center [880, 108] width 22 height 20
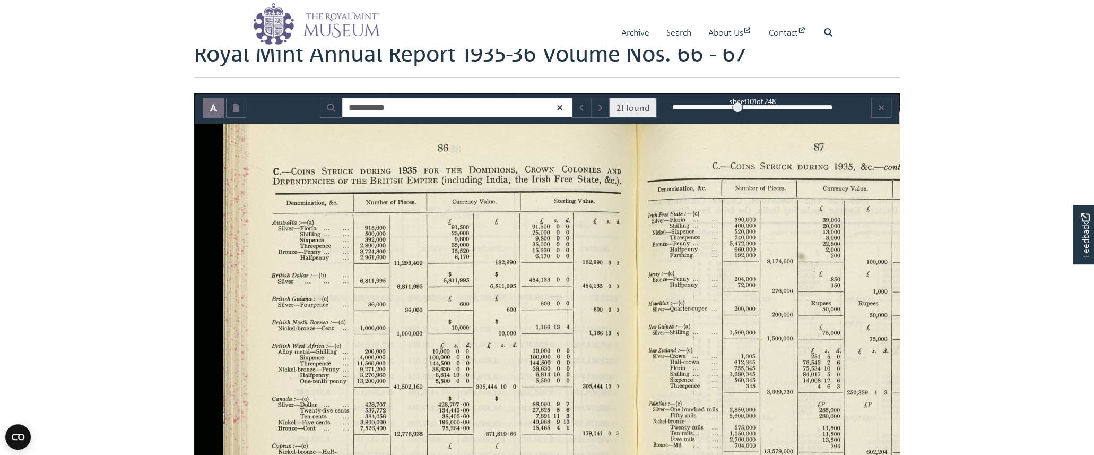
scroll to position [0, 0]
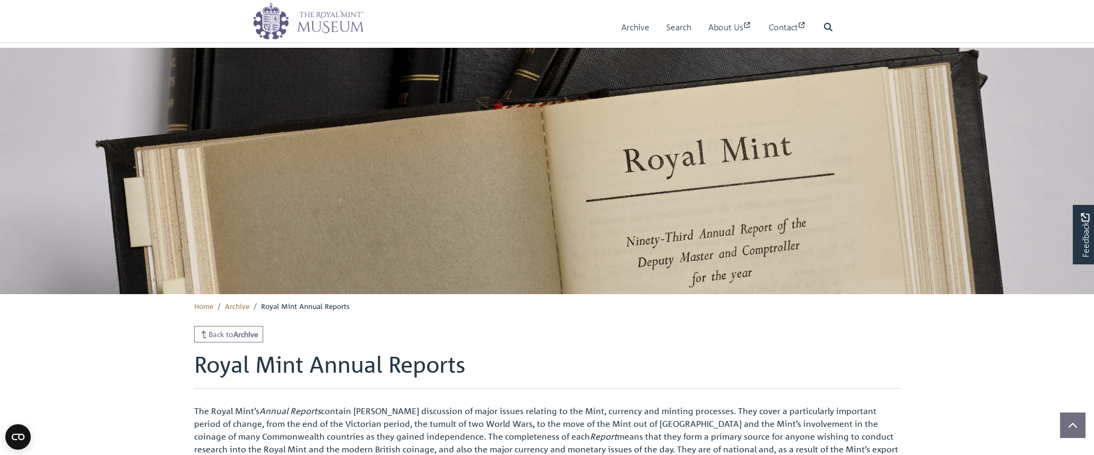
scroll to position [648, 0]
